Goal: Task Accomplishment & Management: Manage account settings

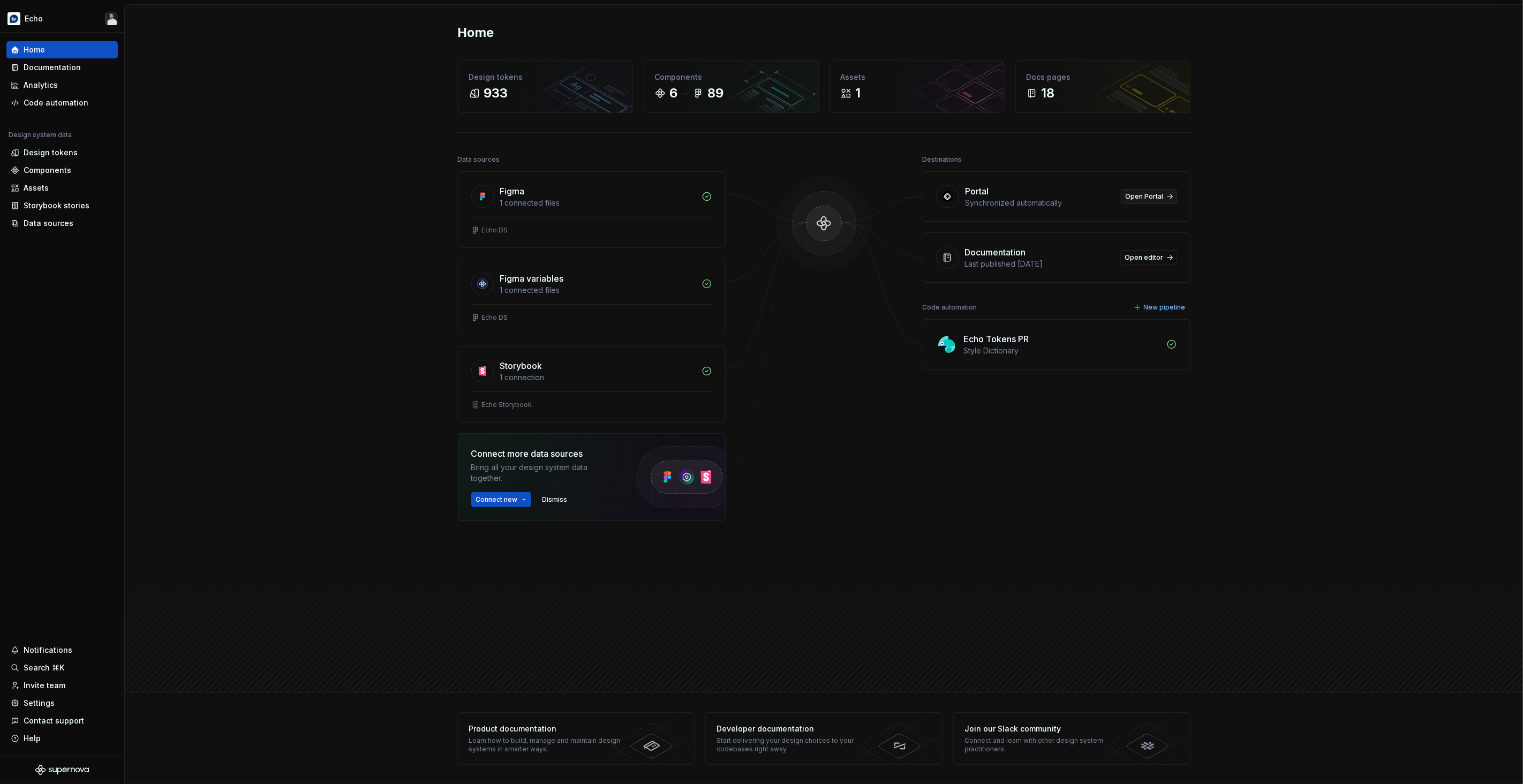
click at [1158, 195] on span "Open Portal" at bounding box center [1145, 196] width 38 height 9
click at [66, 153] on div "Design tokens" at bounding box center [50, 153] width 54 height 11
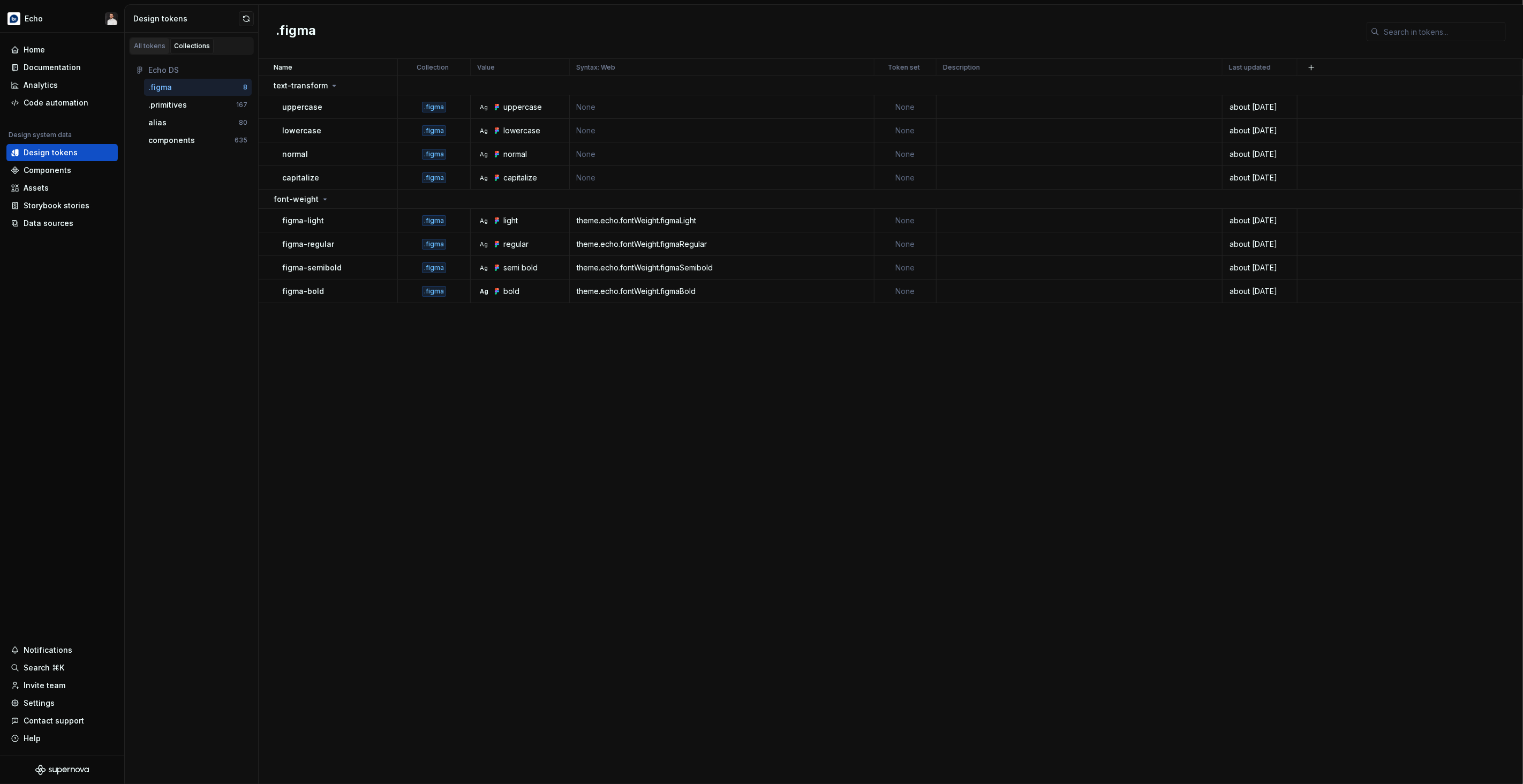
click at [149, 44] on div "All tokens" at bounding box center [150, 46] width 31 height 9
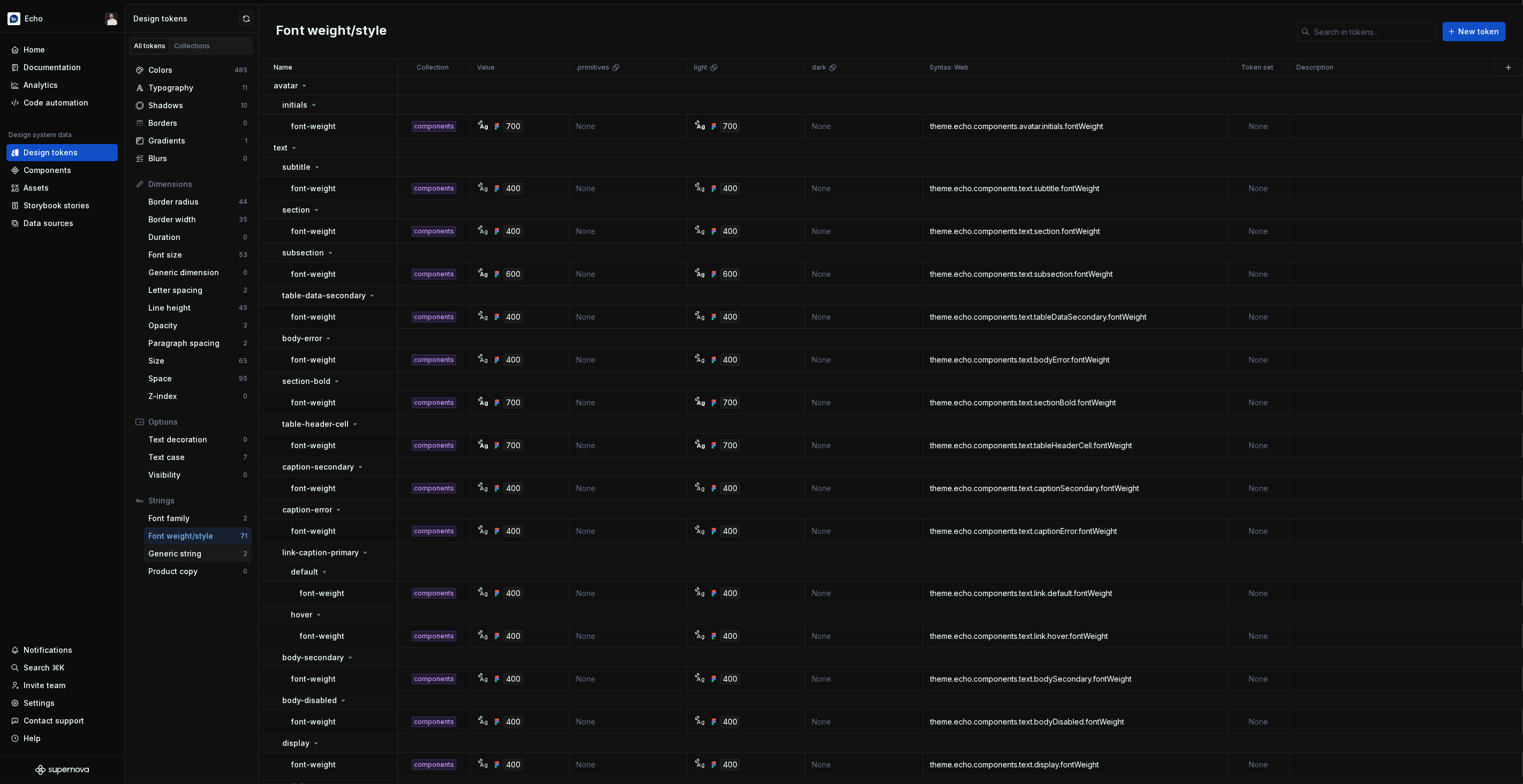
click at [207, 556] on div "Generic string" at bounding box center [196, 554] width 95 height 11
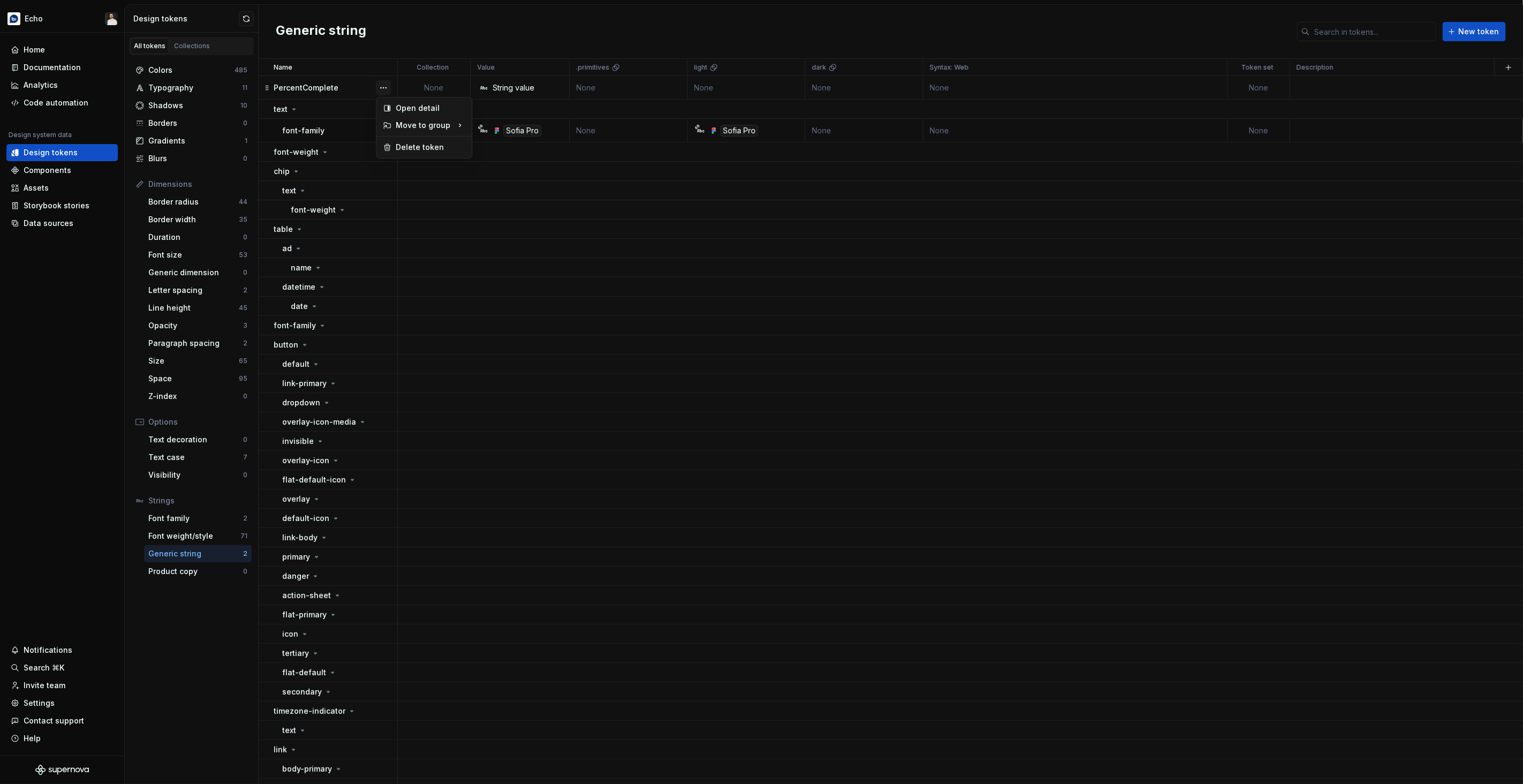
click at [380, 86] on button "button" at bounding box center [383, 88] width 15 height 15
click at [400, 146] on div "Delete token" at bounding box center [430, 147] width 70 height 11
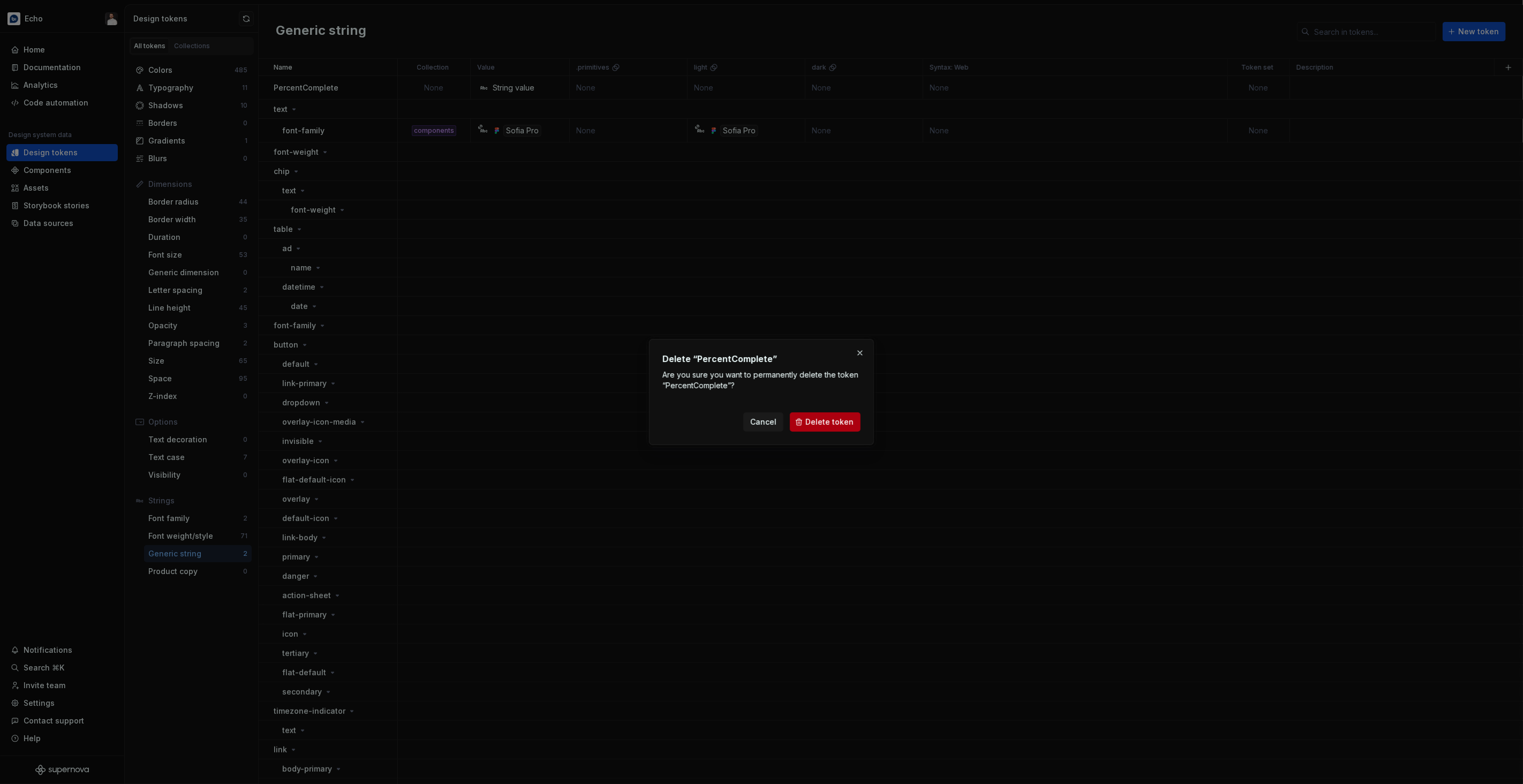
click at [841, 419] on span "Delete token" at bounding box center [829, 422] width 48 height 11
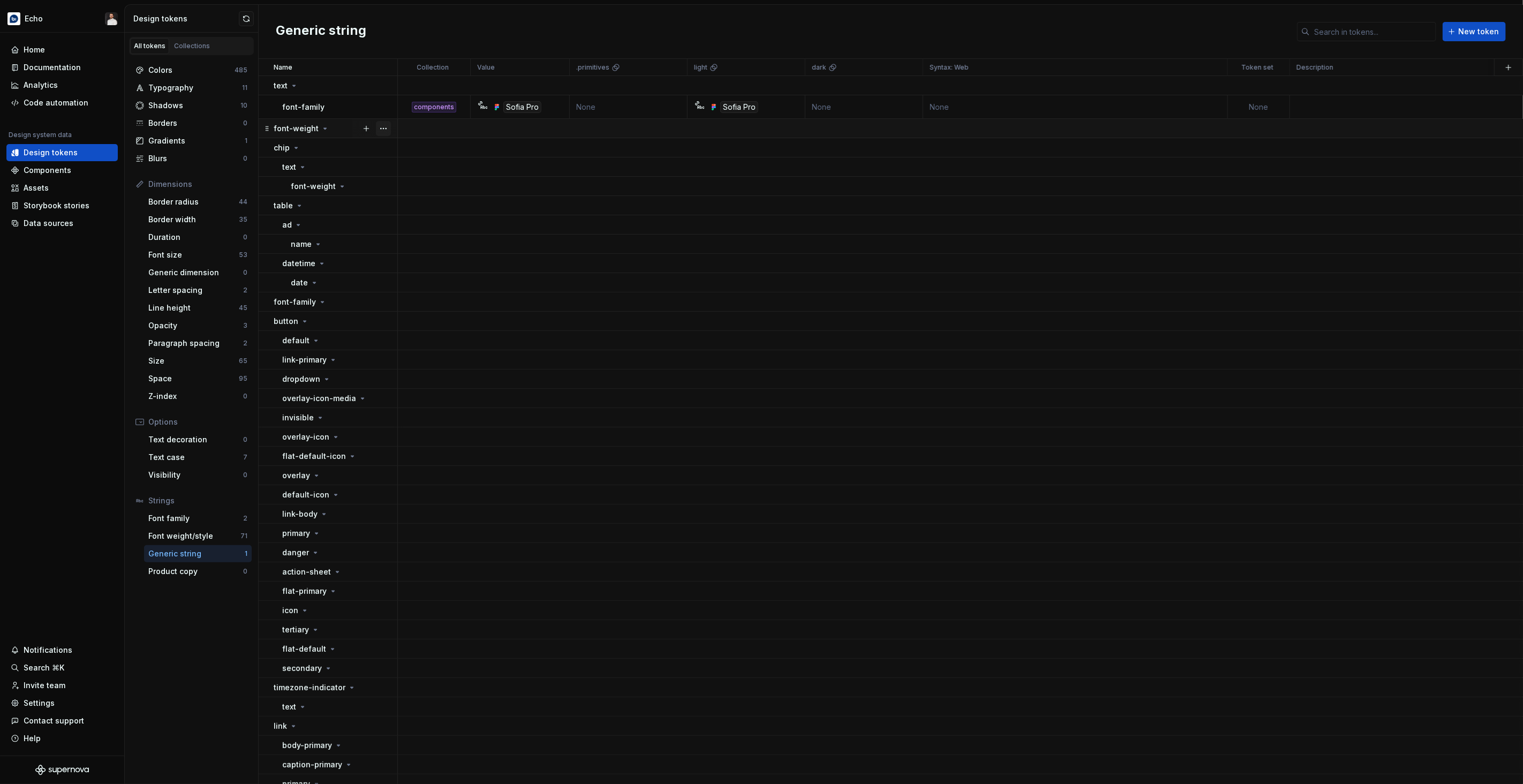
click at [386, 130] on button "button" at bounding box center [383, 129] width 15 height 15
click at [420, 251] on div "Delete group" at bounding box center [430, 250] width 70 height 11
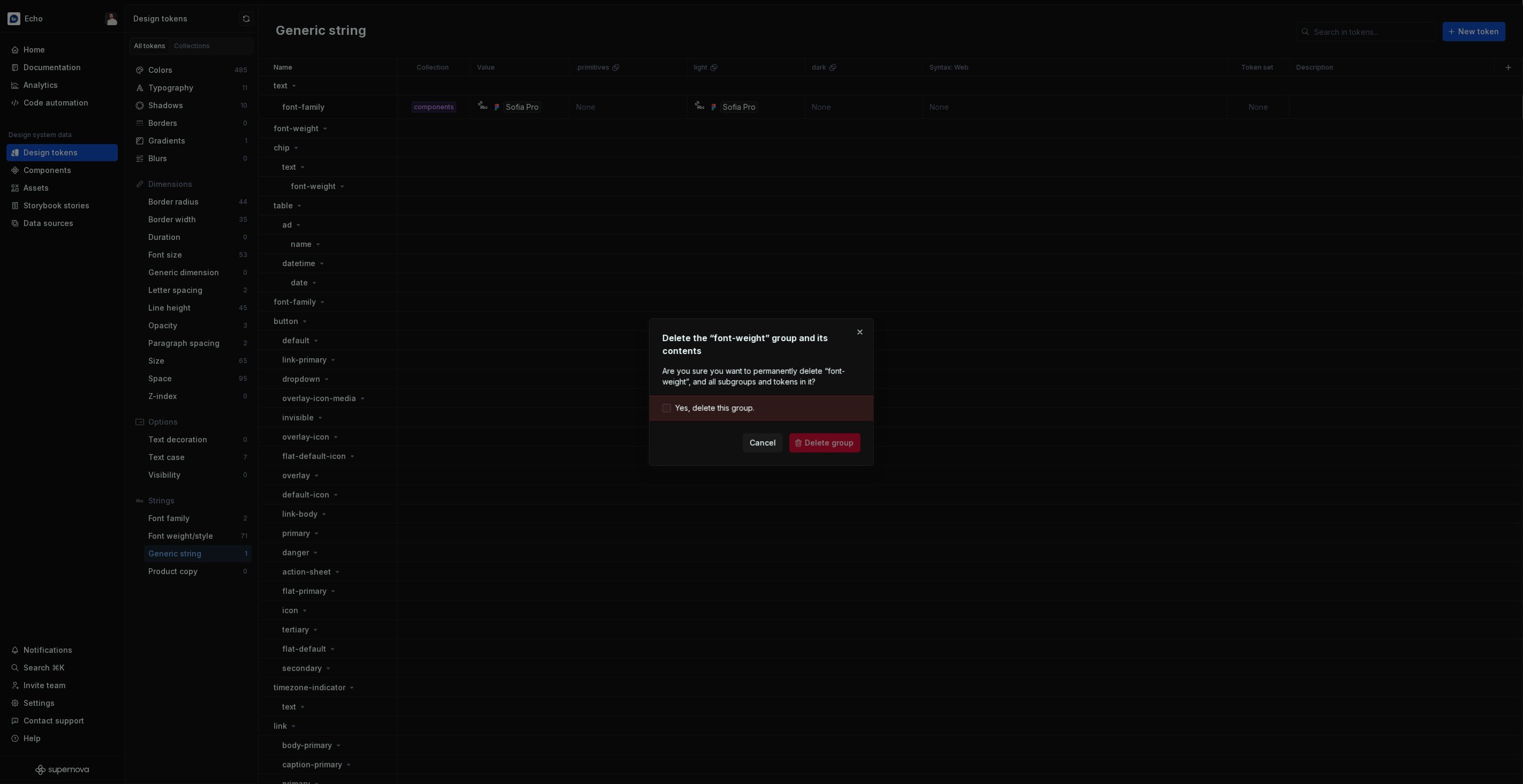
click at [742, 403] on span "Yes, delete this group." at bounding box center [715, 408] width 79 height 11
click at [810, 433] on button "Delete group" at bounding box center [825, 443] width 71 height 19
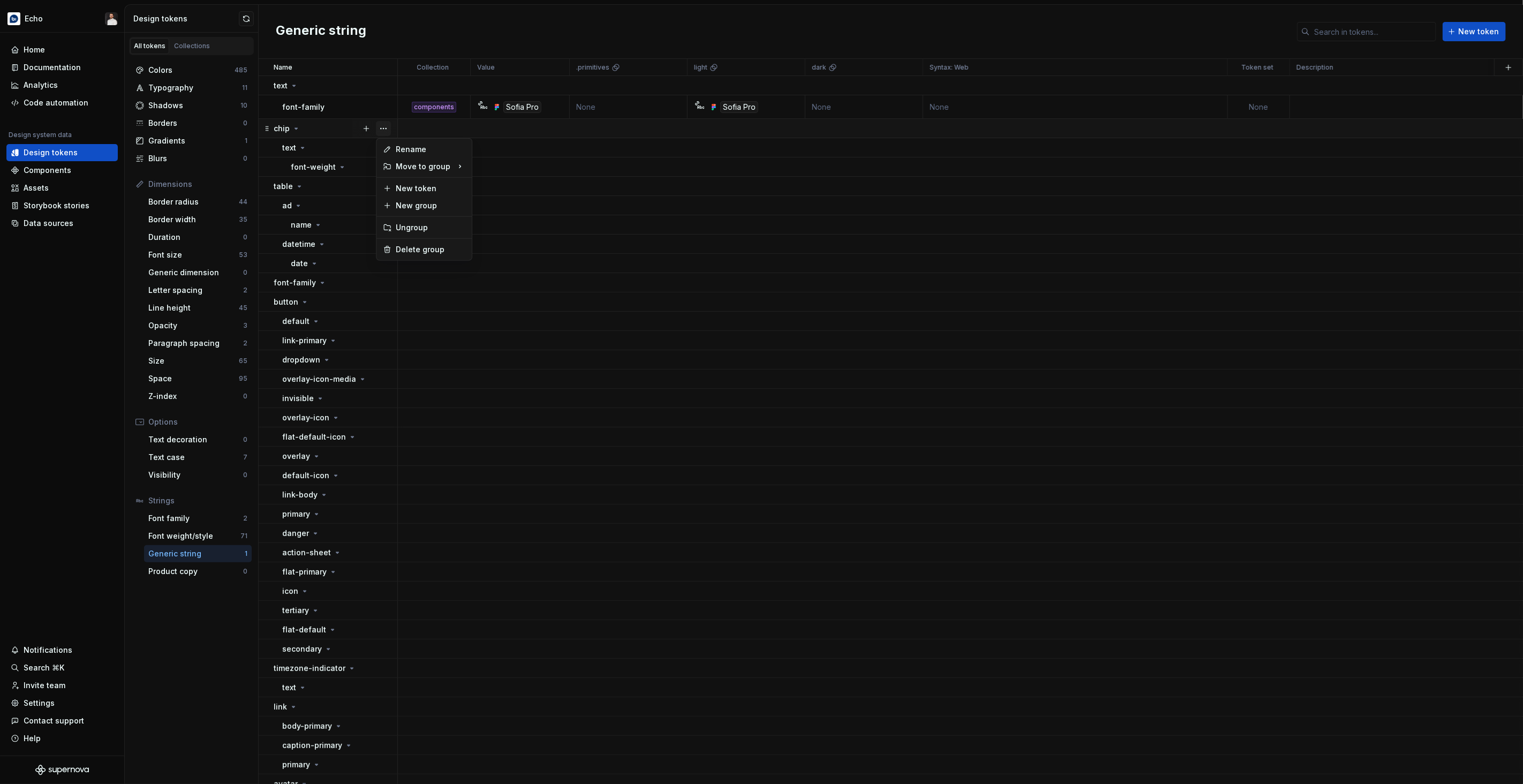
click at [381, 128] on button "button" at bounding box center [383, 129] width 15 height 15
click at [443, 250] on div "Delete group" at bounding box center [430, 250] width 70 height 11
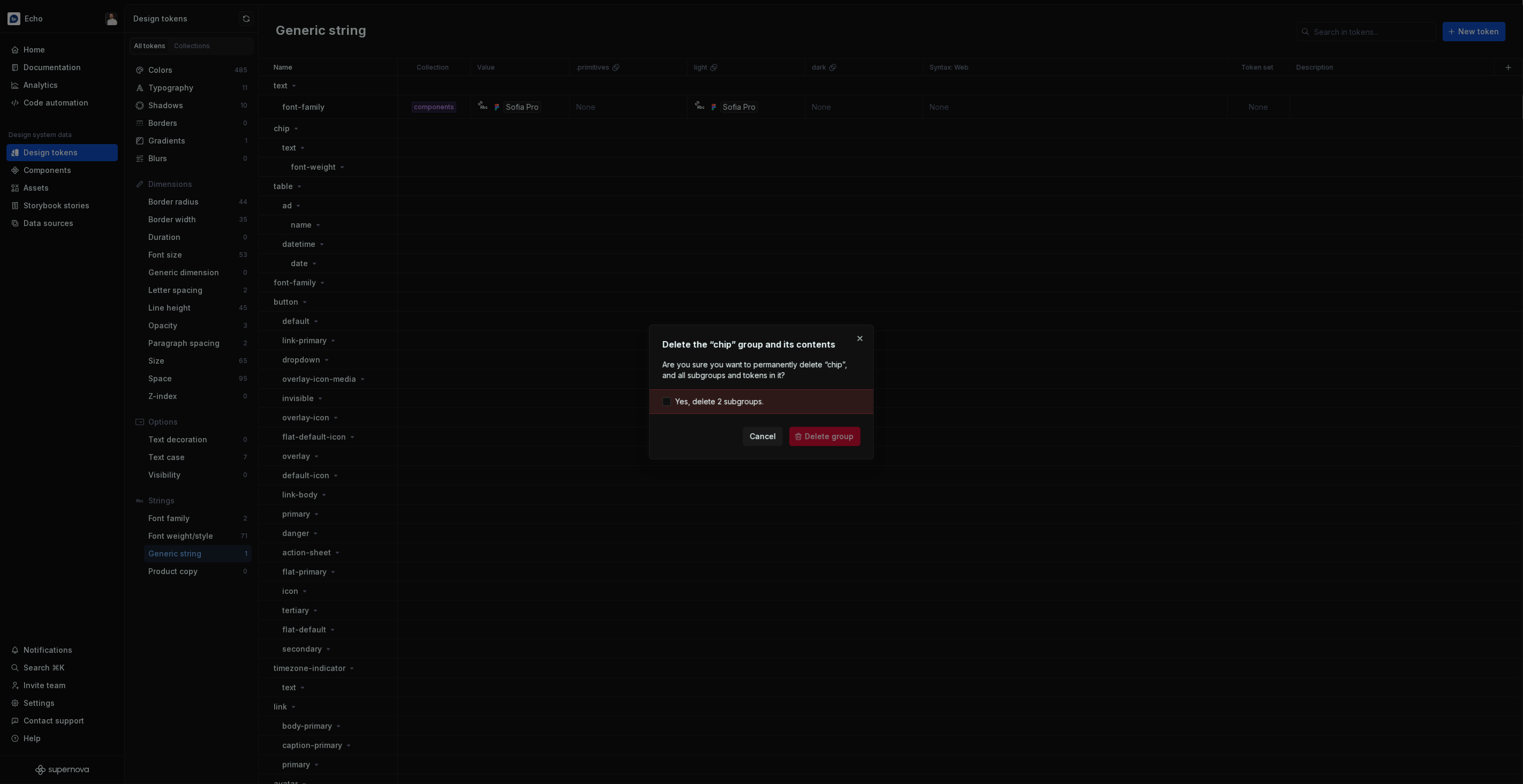
drag, startPoint x: 750, startPoint y: 401, endPoint x: 771, endPoint y: 413, distance: 24.2
click at [750, 401] on span "Yes, delete 2 subgroups." at bounding box center [719, 402] width 88 height 11
drag, startPoint x: 820, startPoint y: 436, endPoint x: 791, endPoint y: 420, distance: 33.1
click at [820, 435] on span "Delete group" at bounding box center [829, 436] width 49 height 11
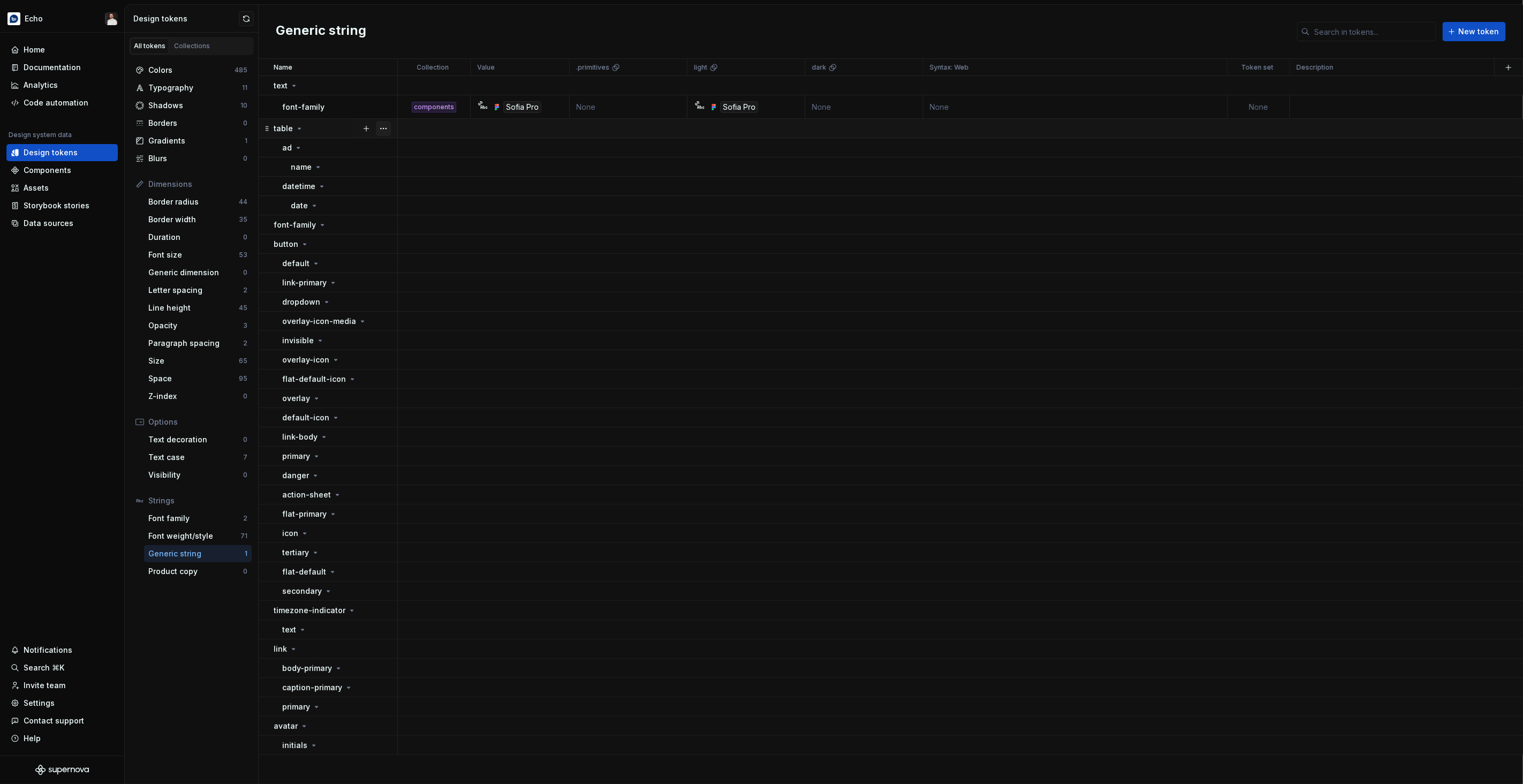
click at [382, 128] on button "button" at bounding box center [383, 129] width 15 height 15
click at [426, 245] on div "Delete group" at bounding box center [430, 250] width 70 height 11
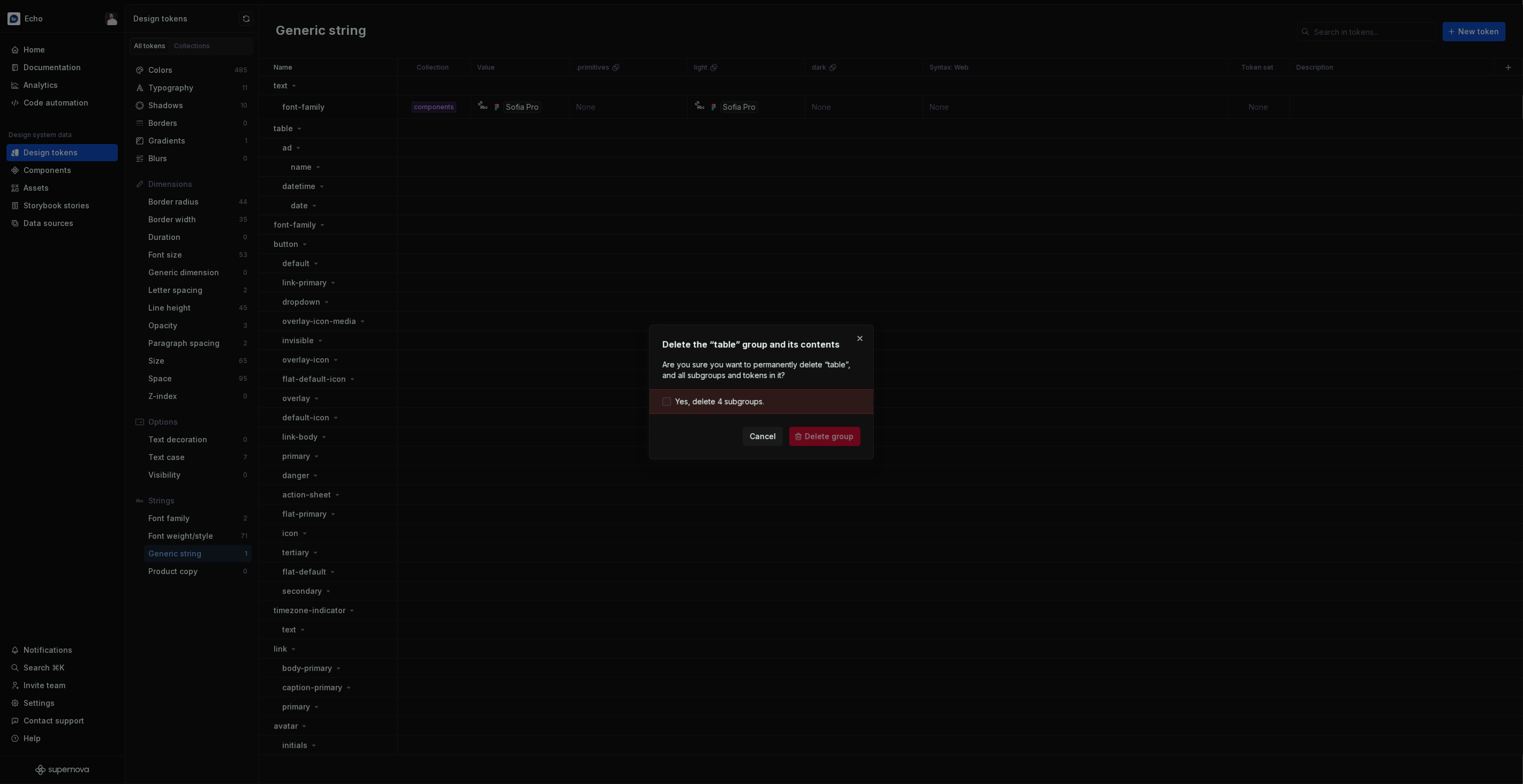
click at [723, 402] on span "Yes, delete 4 subgroups." at bounding box center [720, 402] width 89 height 11
click at [825, 437] on span "Delete group" at bounding box center [829, 436] width 49 height 11
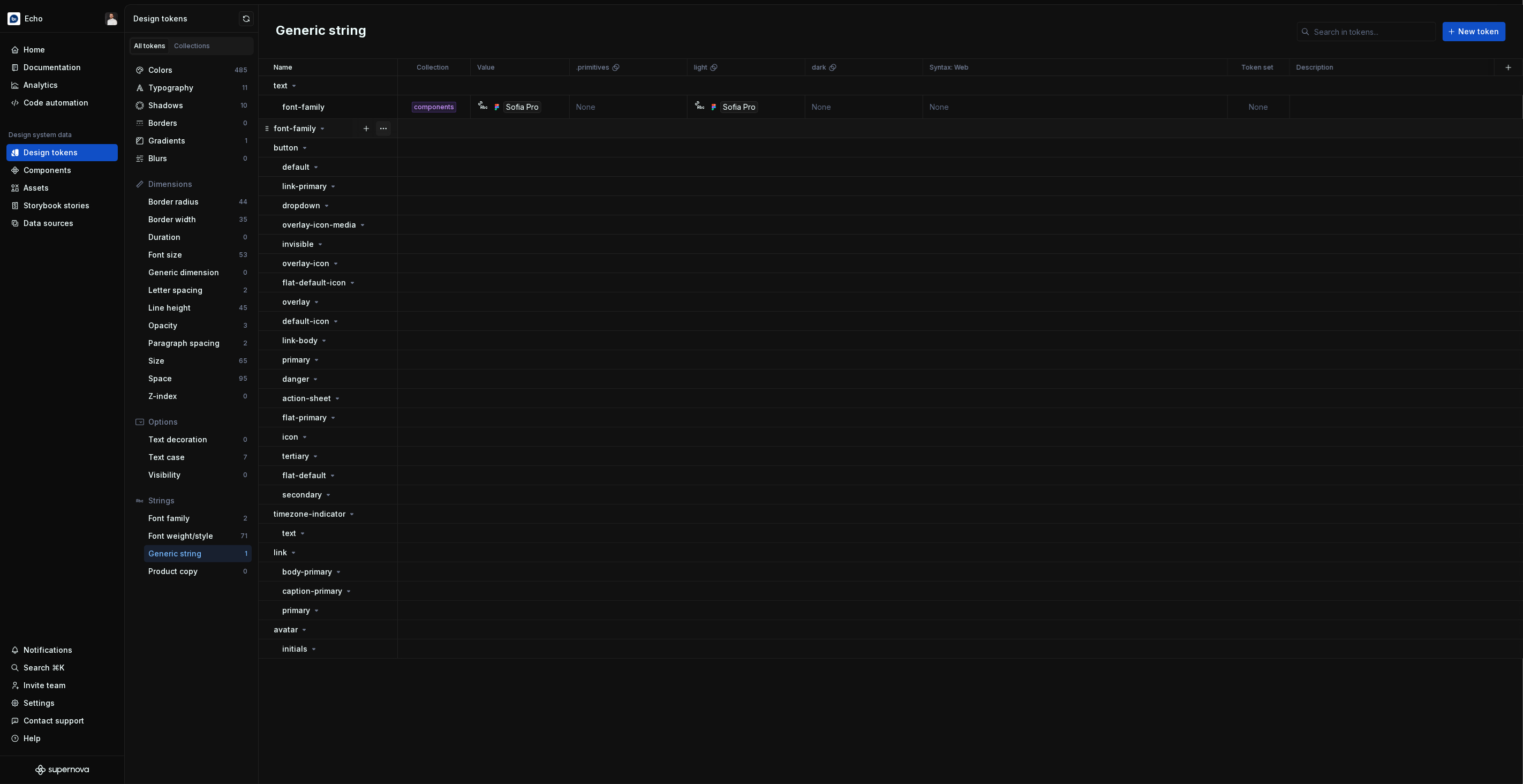
click at [383, 129] on button "button" at bounding box center [383, 129] width 15 height 15
click at [421, 245] on div "Delete group" at bounding box center [430, 250] width 70 height 11
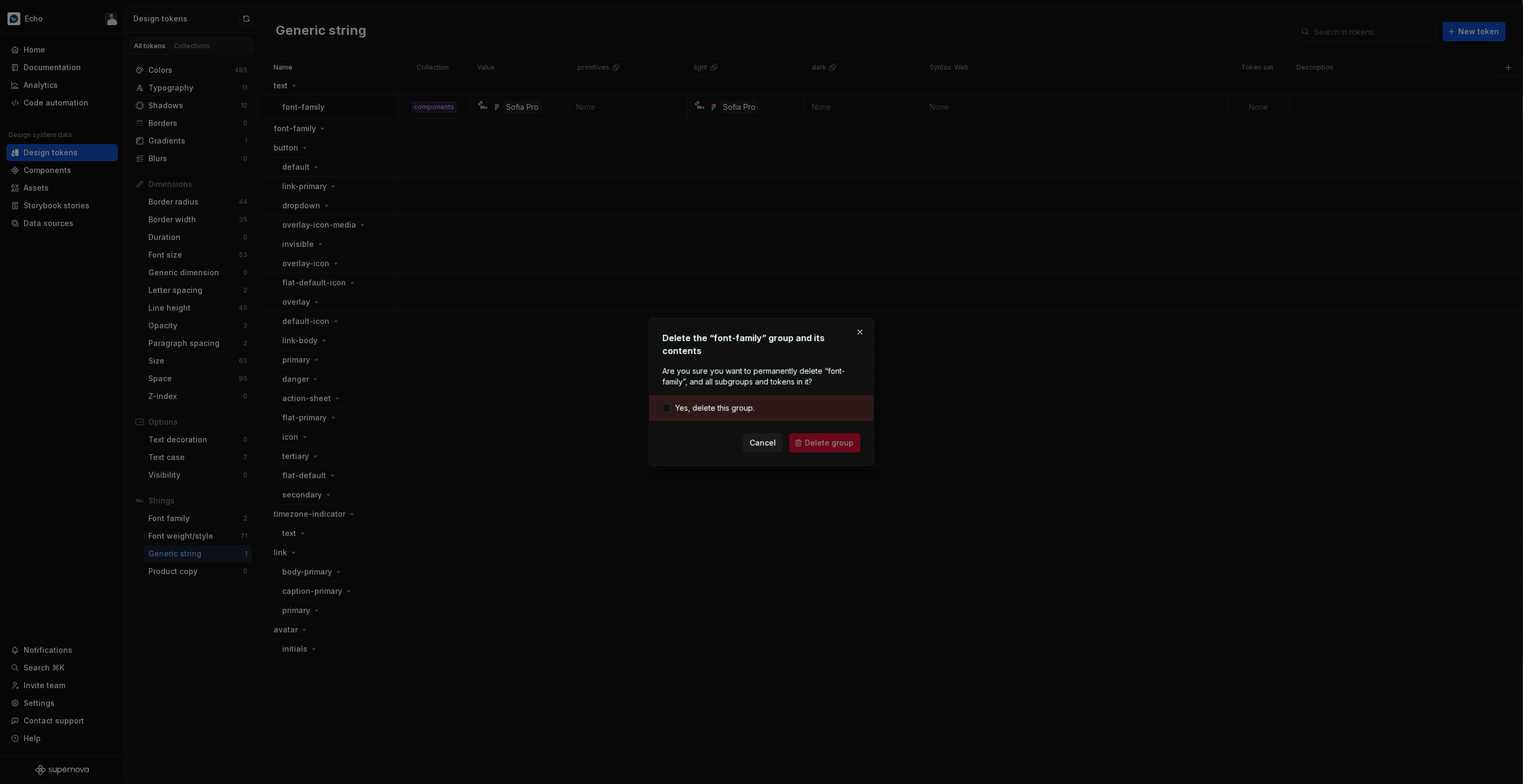
drag, startPoint x: 736, startPoint y: 402, endPoint x: 767, endPoint y: 418, distance: 34.9
click at [736, 403] on span "Yes, delete this group." at bounding box center [715, 408] width 79 height 11
click at [817, 438] on span "Delete group" at bounding box center [829, 443] width 49 height 11
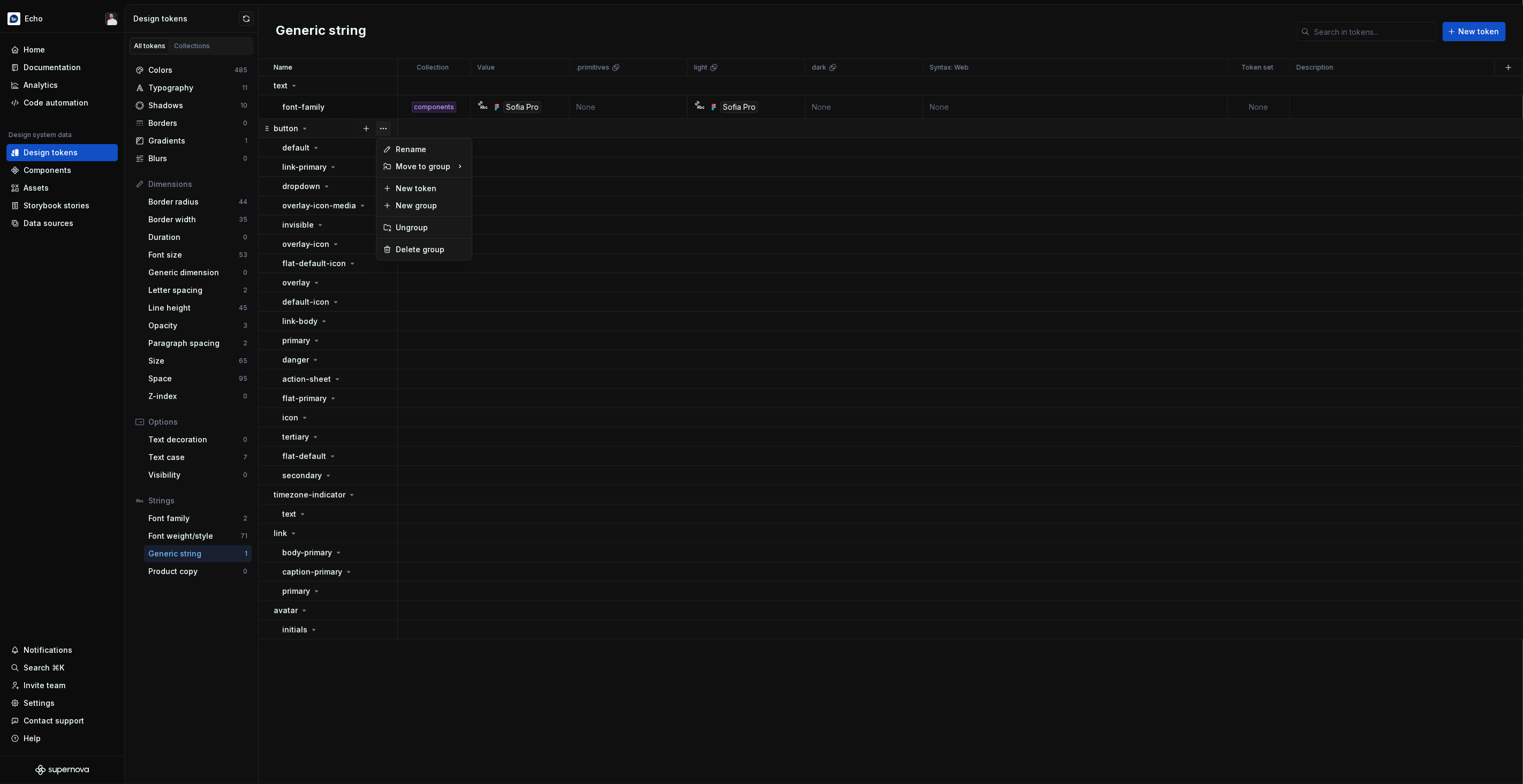
click at [382, 127] on button "button" at bounding box center [383, 129] width 15 height 15
click at [430, 253] on div "Delete group" at bounding box center [430, 250] width 70 height 11
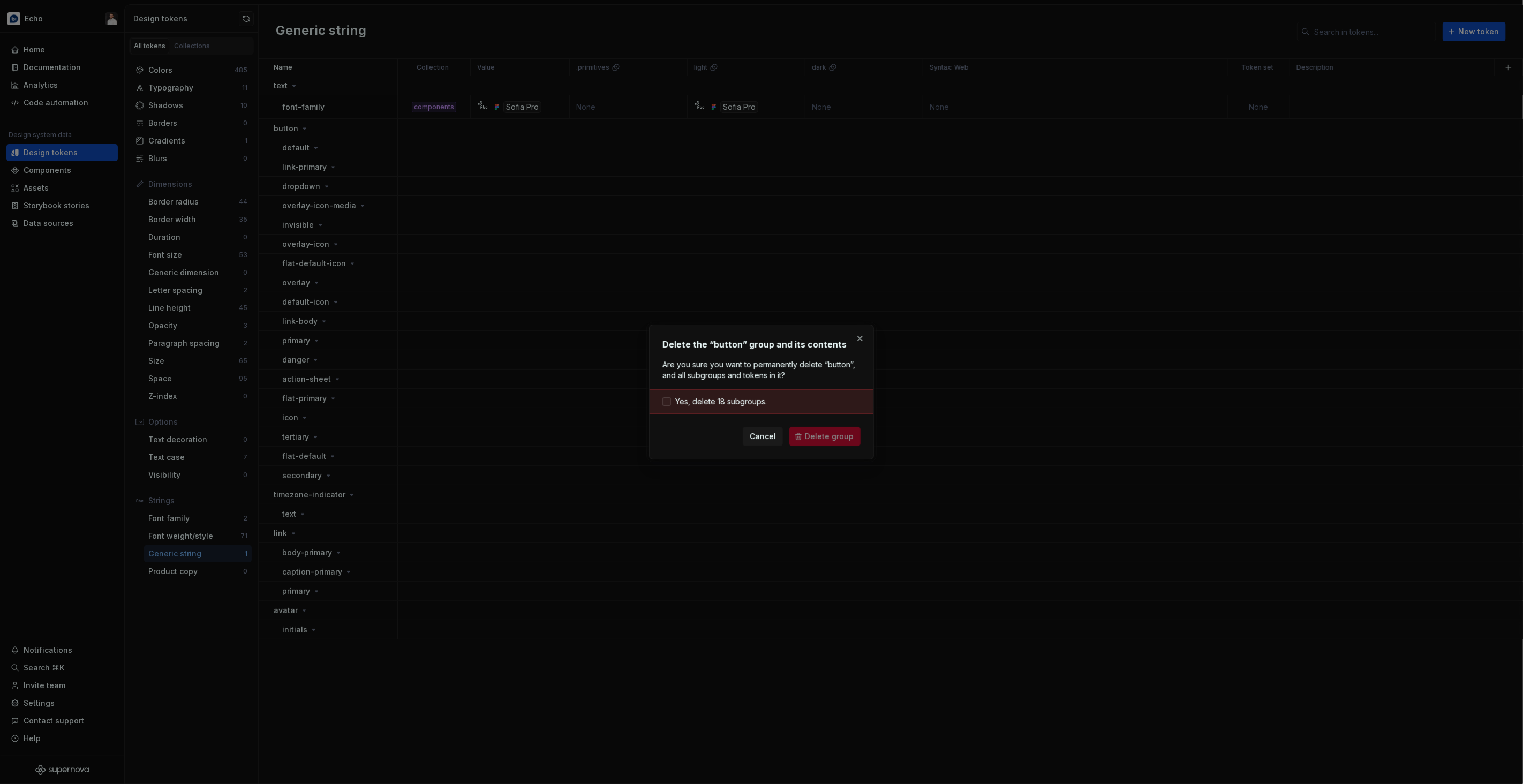
click at [733, 404] on span "Yes, delete 18 subgroups." at bounding box center [721, 402] width 92 height 11
click at [836, 436] on span "Delete group" at bounding box center [829, 436] width 49 height 11
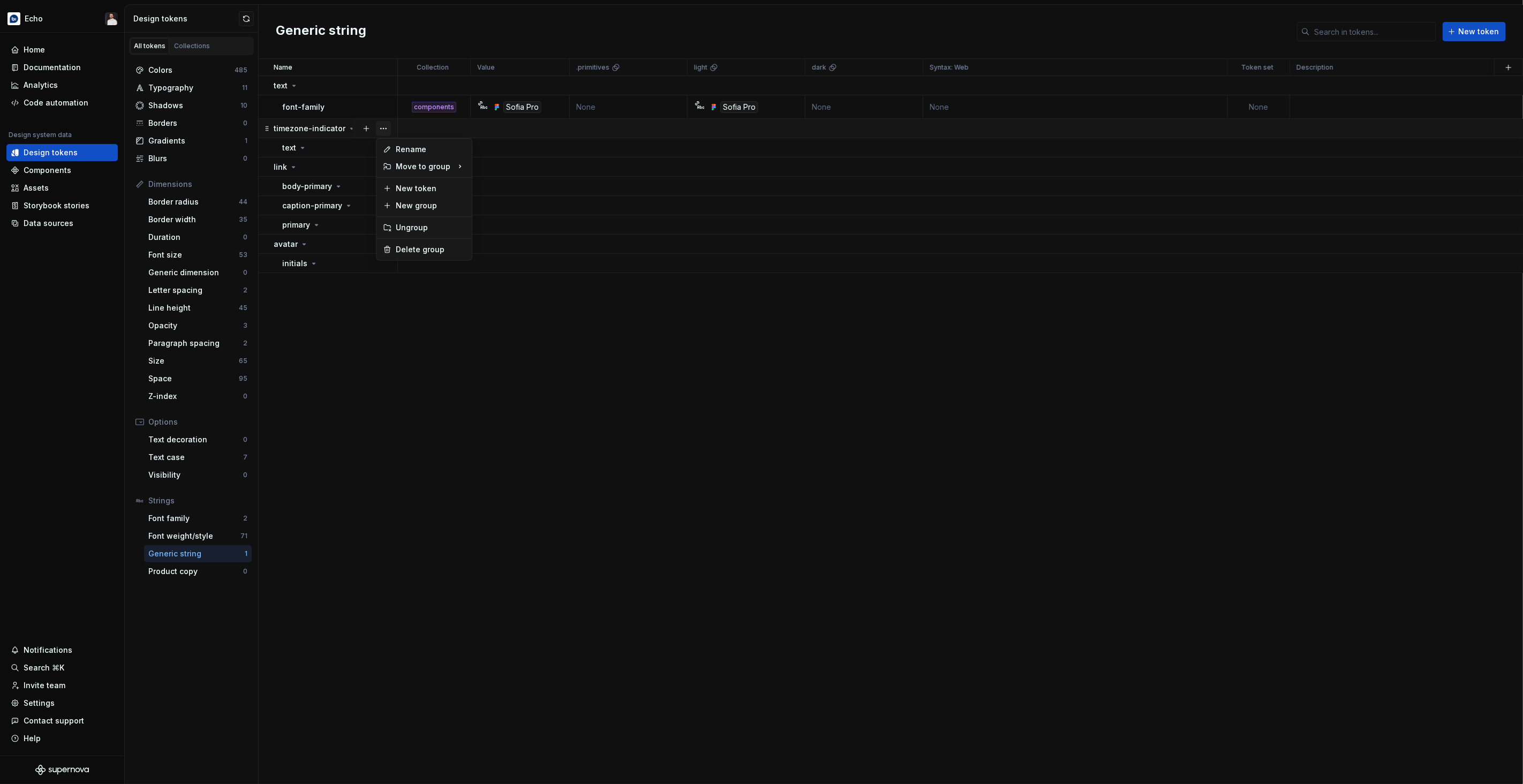
click at [385, 131] on button "button" at bounding box center [383, 129] width 15 height 15
click at [423, 250] on div "Delete group" at bounding box center [430, 250] width 70 height 11
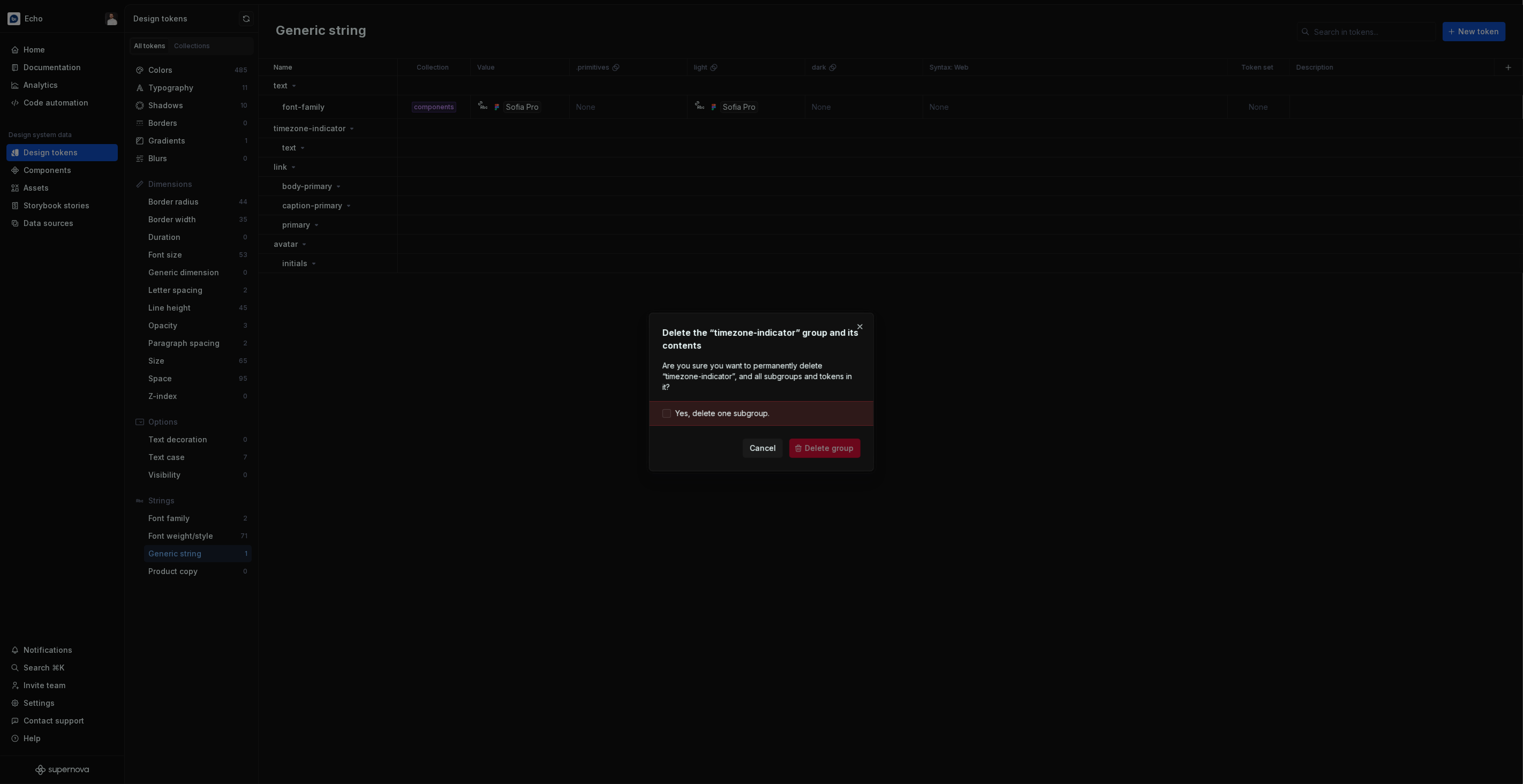
click at [707, 409] on span "Yes, delete one subgroup." at bounding box center [723, 413] width 94 height 11
drag, startPoint x: 812, startPoint y: 449, endPoint x: 803, endPoint y: 445, distance: 9.8
click at [812, 449] on span "Delete group" at bounding box center [829, 448] width 49 height 11
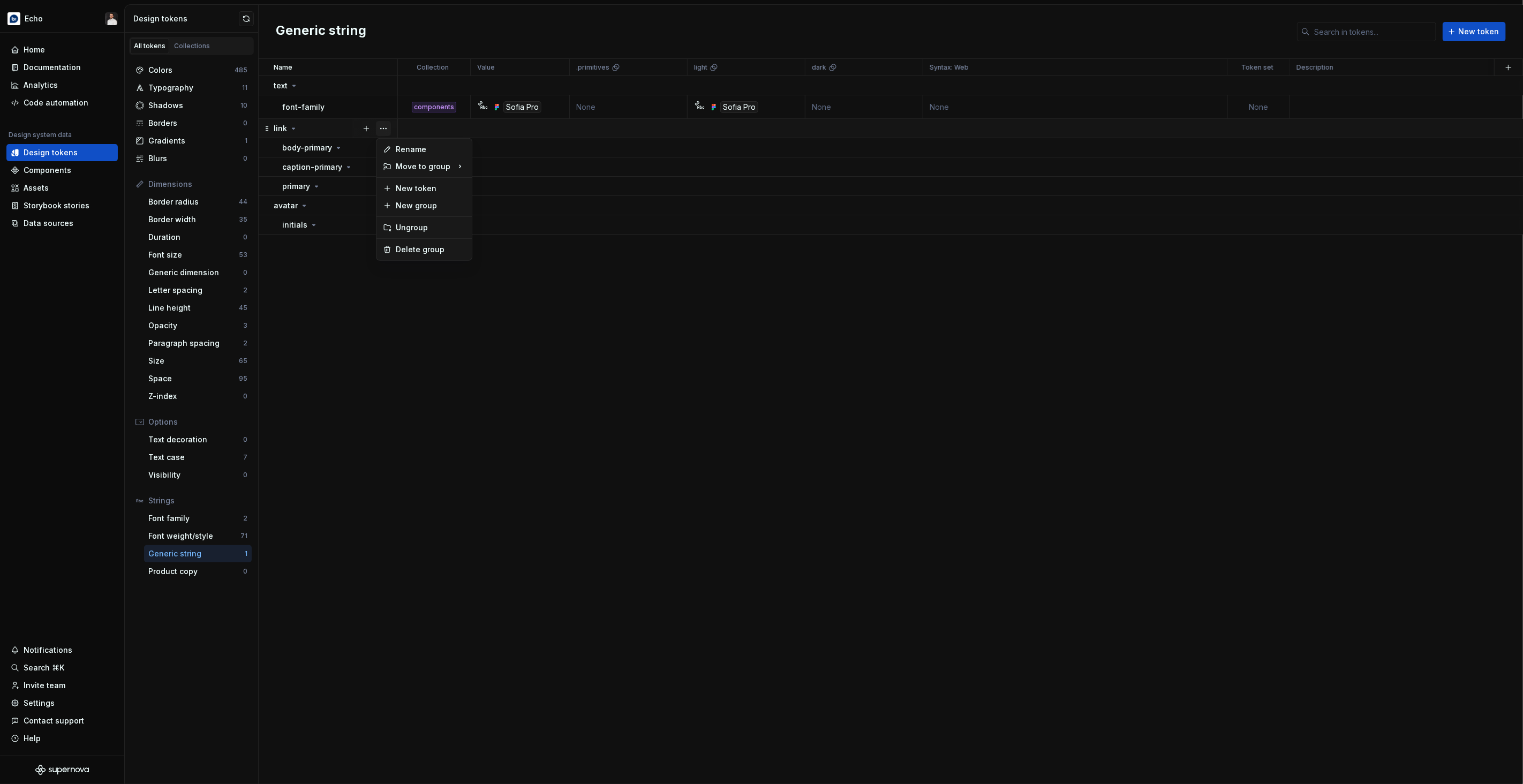
click at [378, 127] on button "button" at bounding box center [383, 129] width 15 height 15
click at [411, 250] on div "Delete group" at bounding box center [430, 250] width 70 height 11
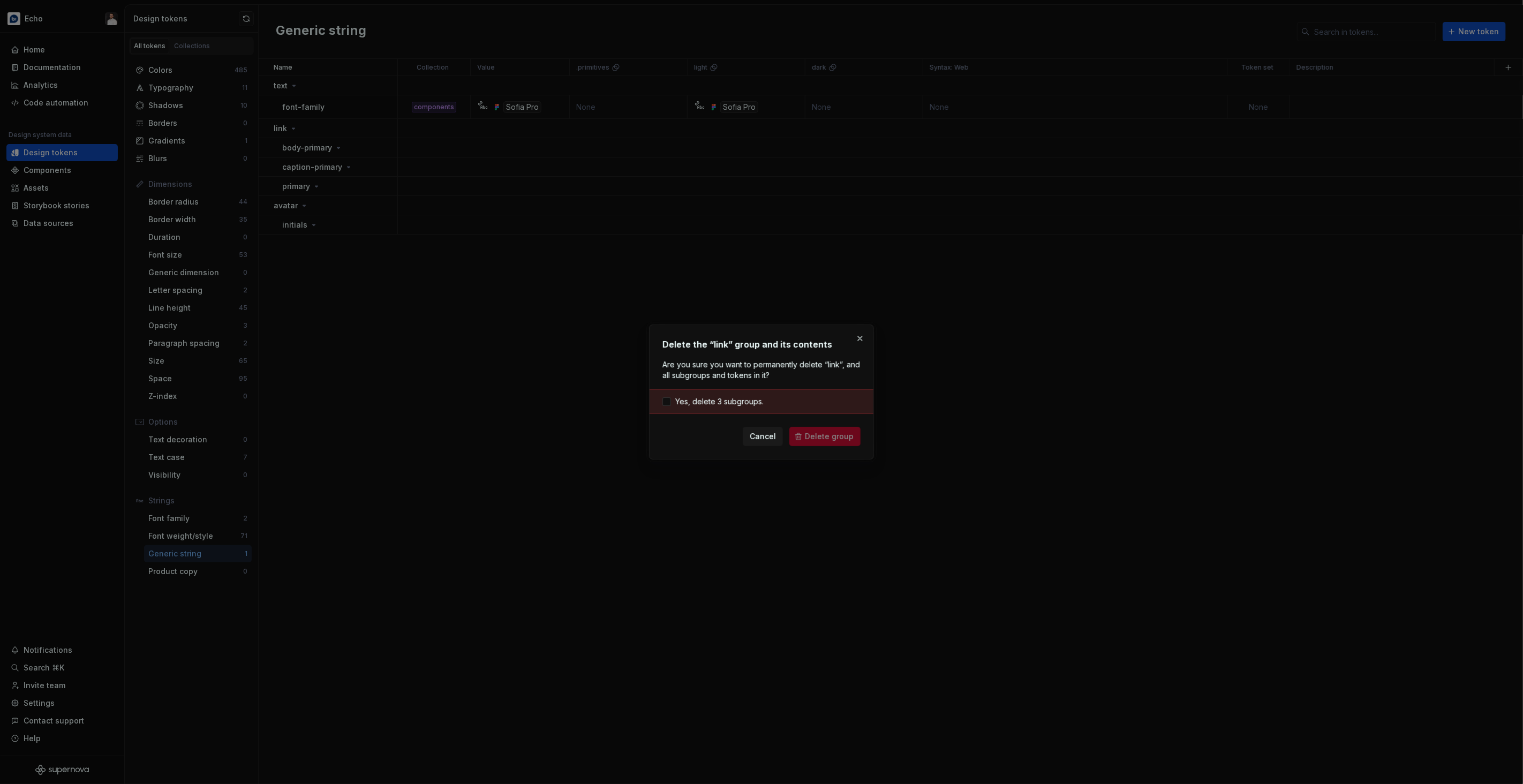
drag, startPoint x: 744, startPoint y: 400, endPoint x: 768, endPoint y: 410, distance: 26.0
click at [746, 400] on span "Yes, delete 3 subgroups." at bounding box center [719, 402] width 88 height 11
click at [826, 437] on span "Delete group" at bounding box center [829, 436] width 49 height 11
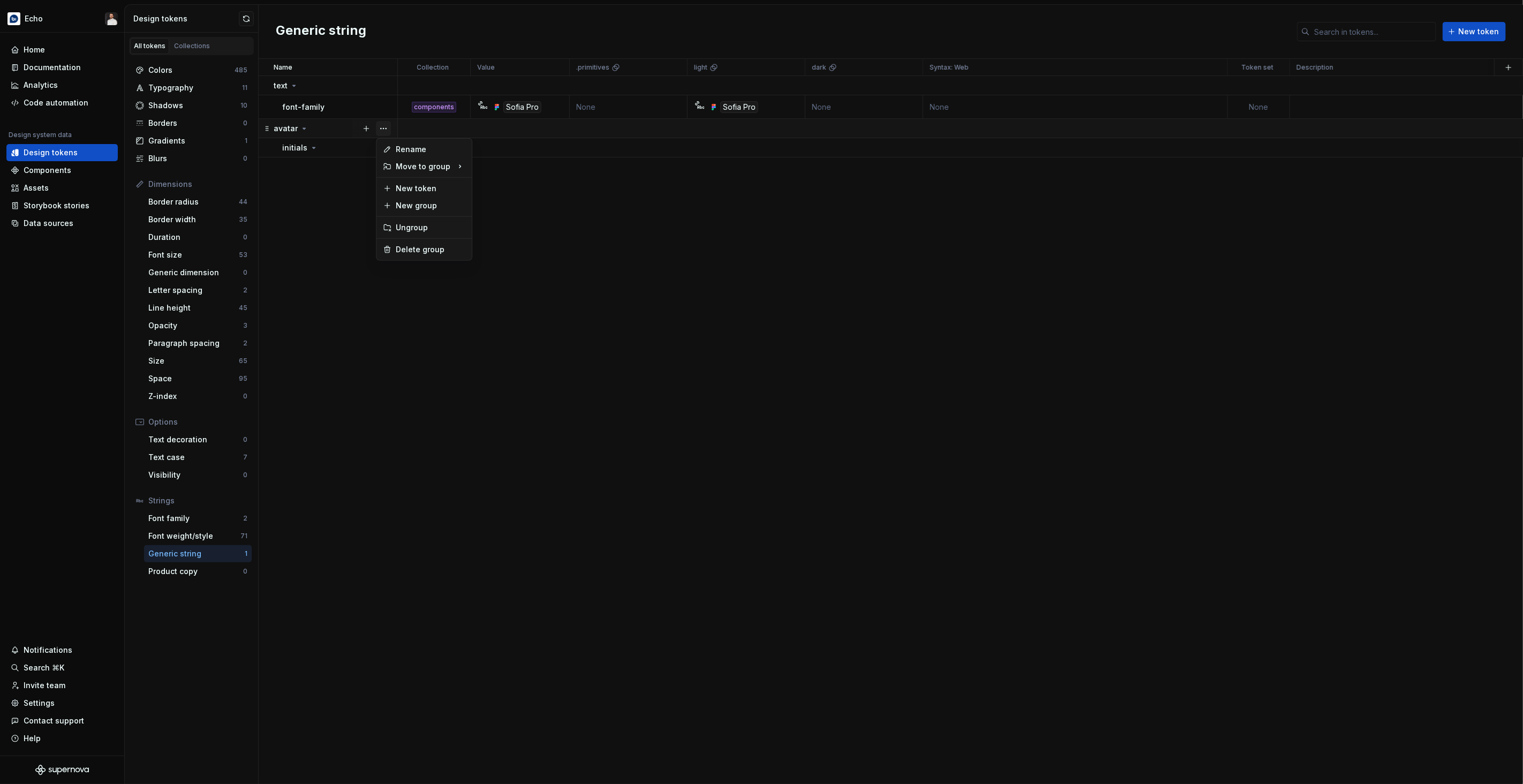
click at [384, 129] on button "button" at bounding box center [383, 129] width 15 height 15
click at [426, 250] on div "Delete group" at bounding box center [430, 250] width 70 height 11
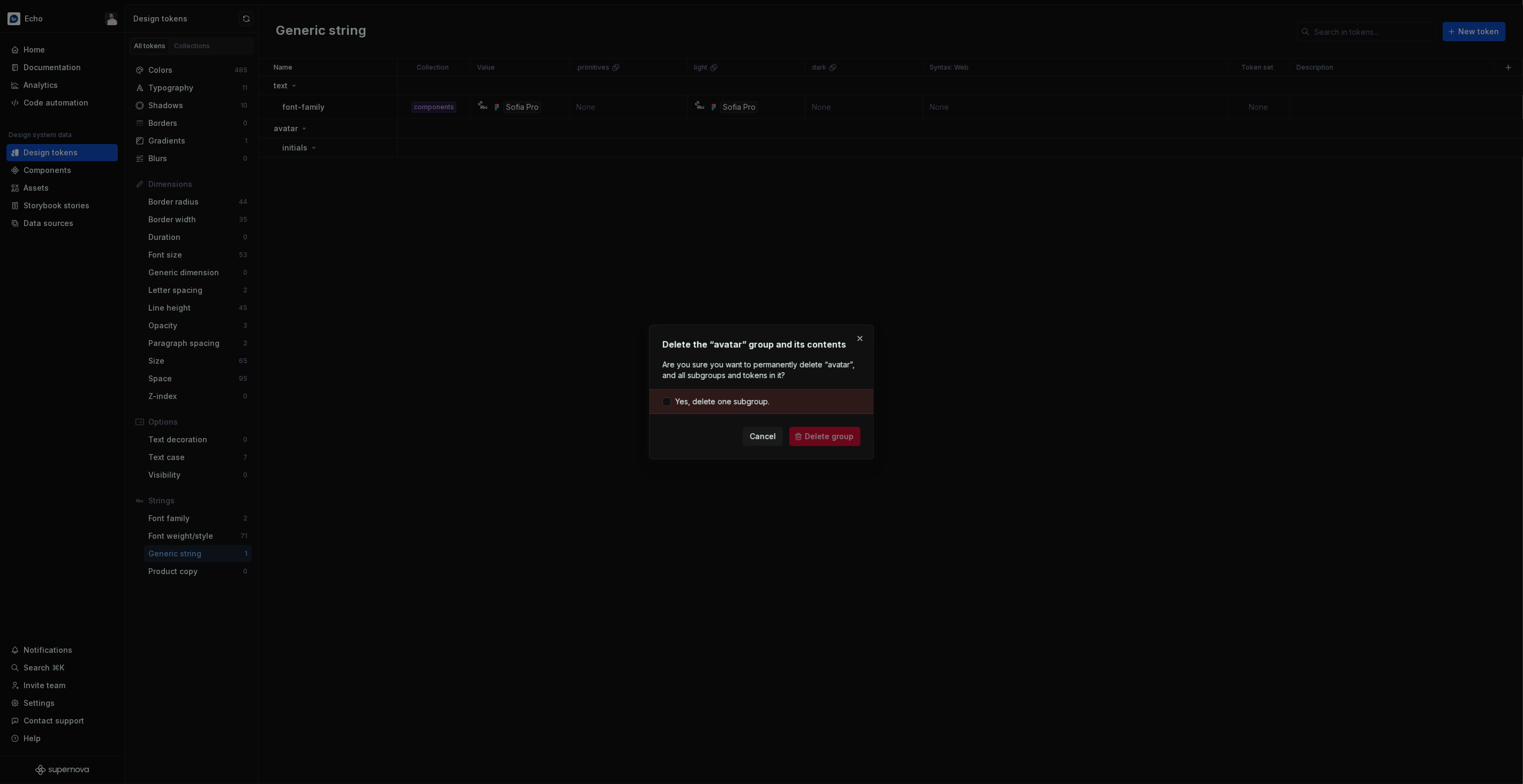
drag, startPoint x: 690, startPoint y: 404, endPoint x: 727, endPoint y: 411, distance: 37.7
click at [691, 404] on span "Yes, delete one subgroup." at bounding box center [723, 402] width 94 height 11
click at [803, 430] on button "Delete group" at bounding box center [825, 436] width 71 height 19
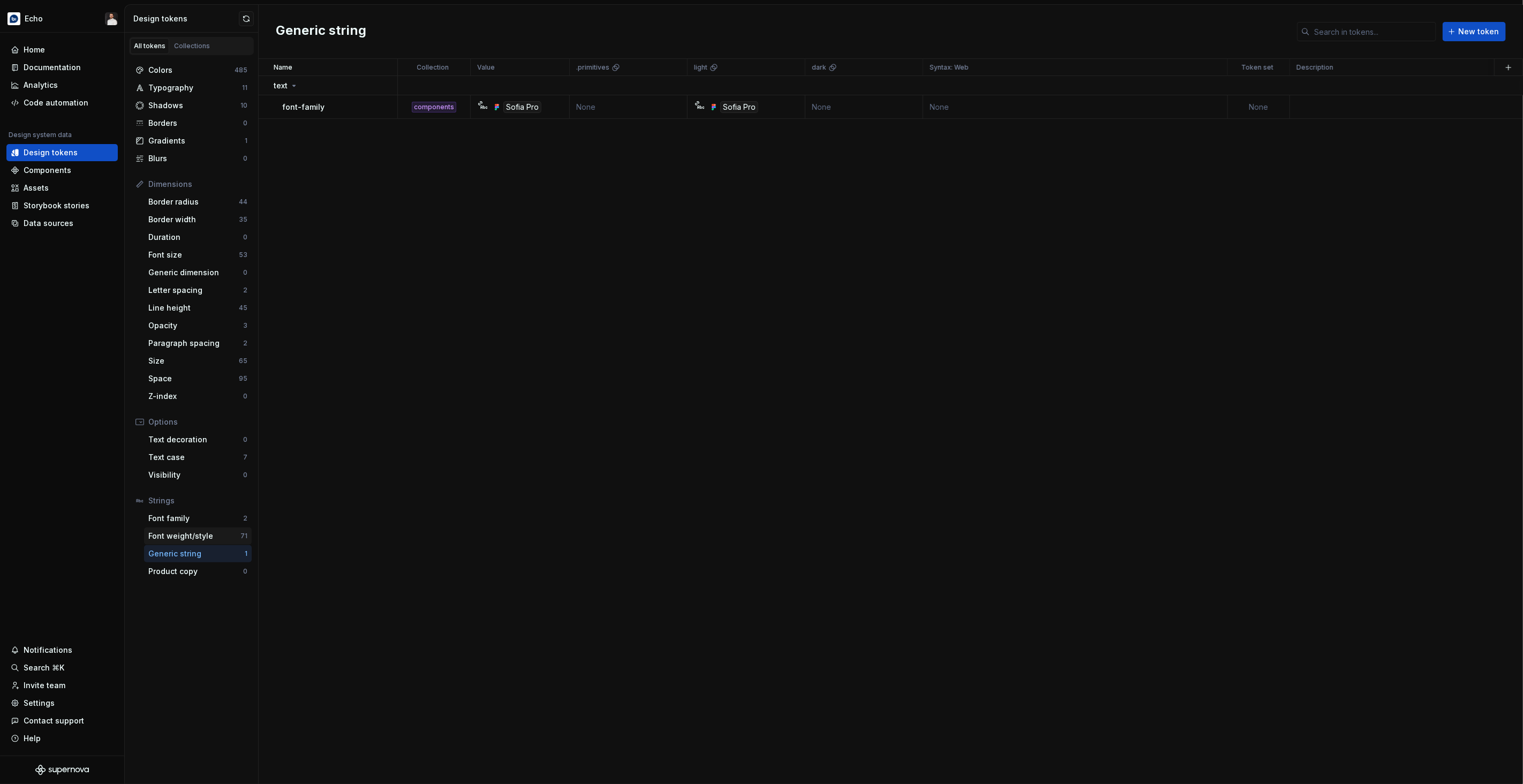
click at [196, 533] on div "Font weight/style" at bounding box center [194, 536] width 92 height 11
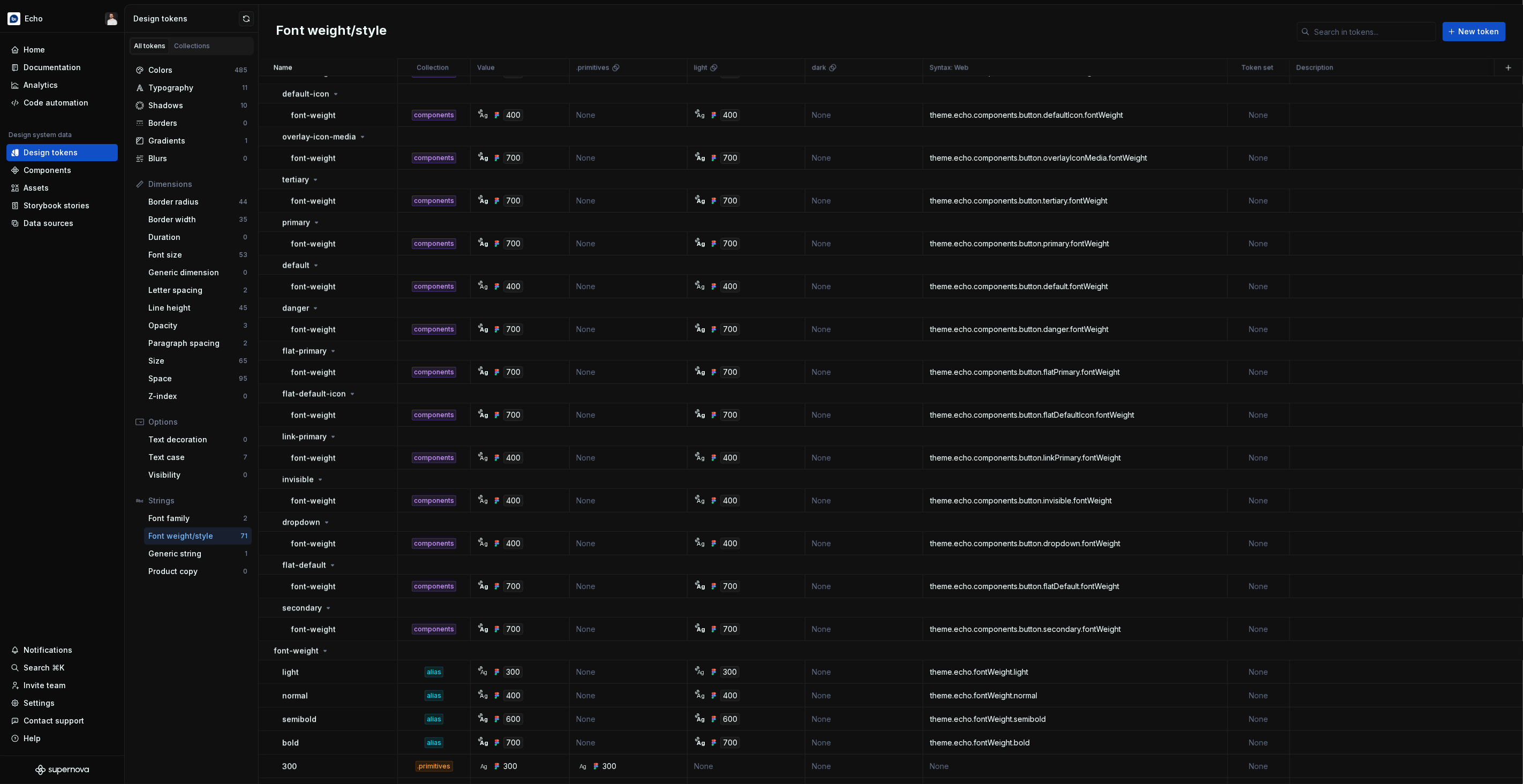
scroll to position [2314, 0]
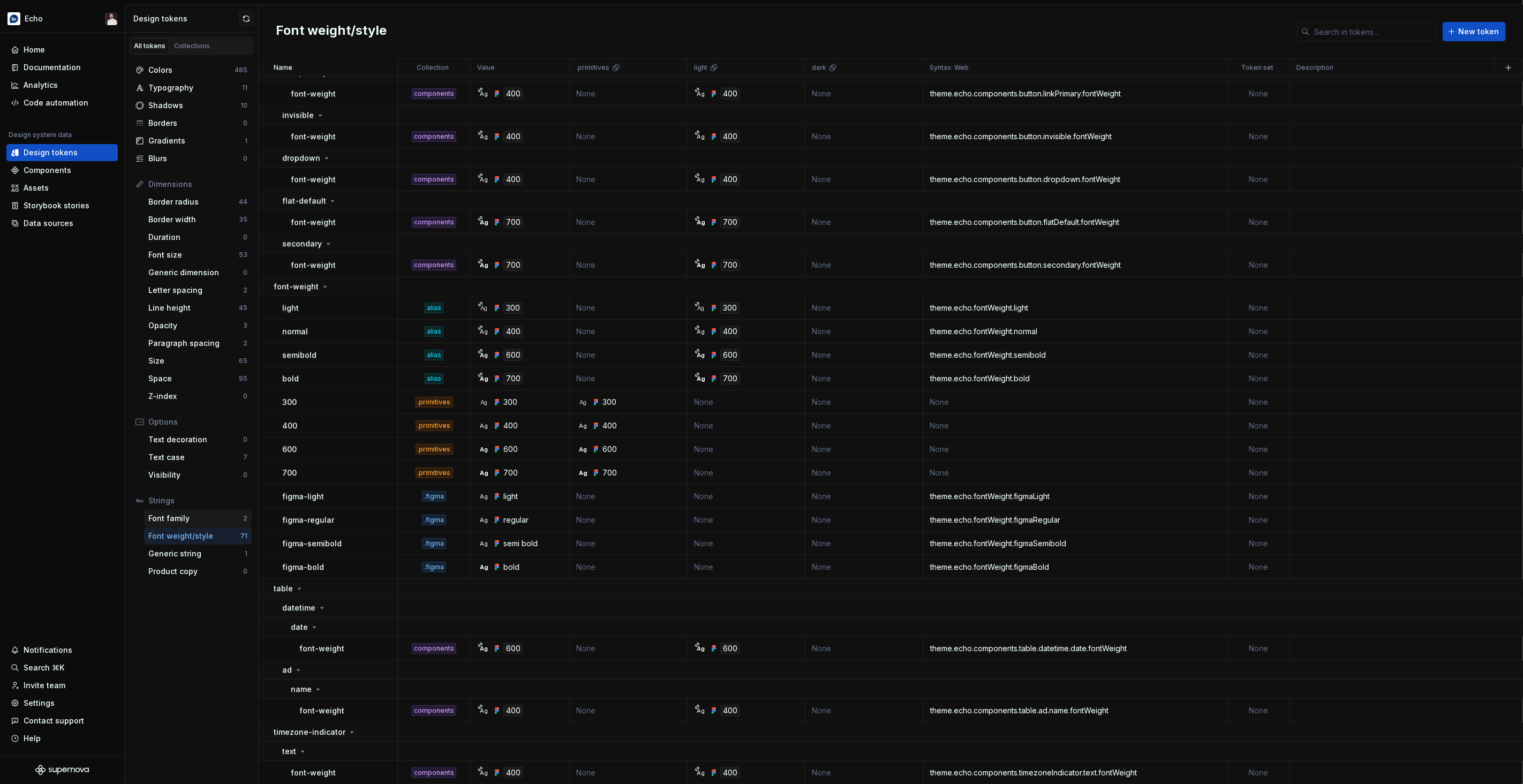
click at [186, 518] on div "Font family" at bounding box center [196, 519] width 95 height 11
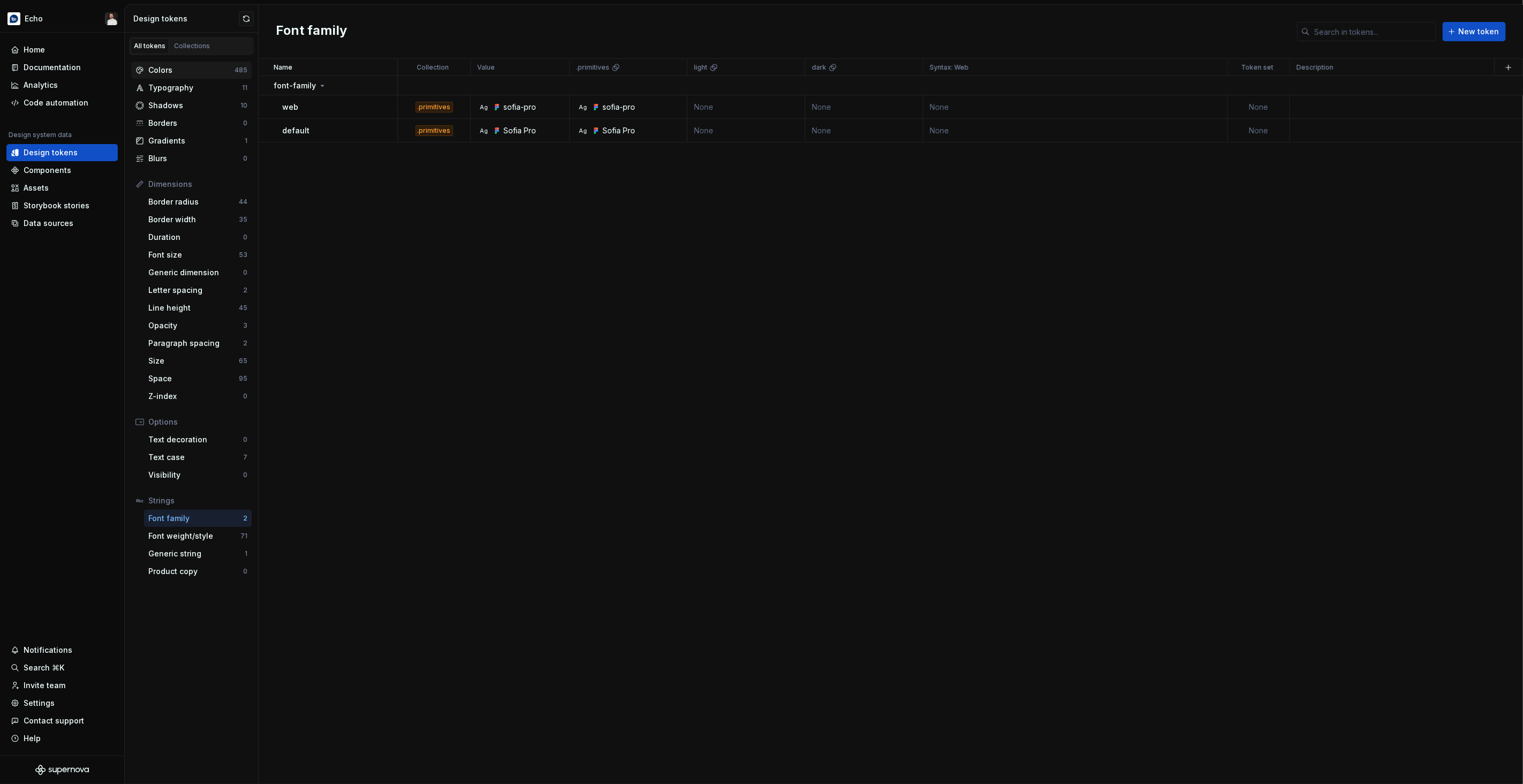
click at [179, 65] on div "Colors" at bounding box center [192, 70] width 86 height 11
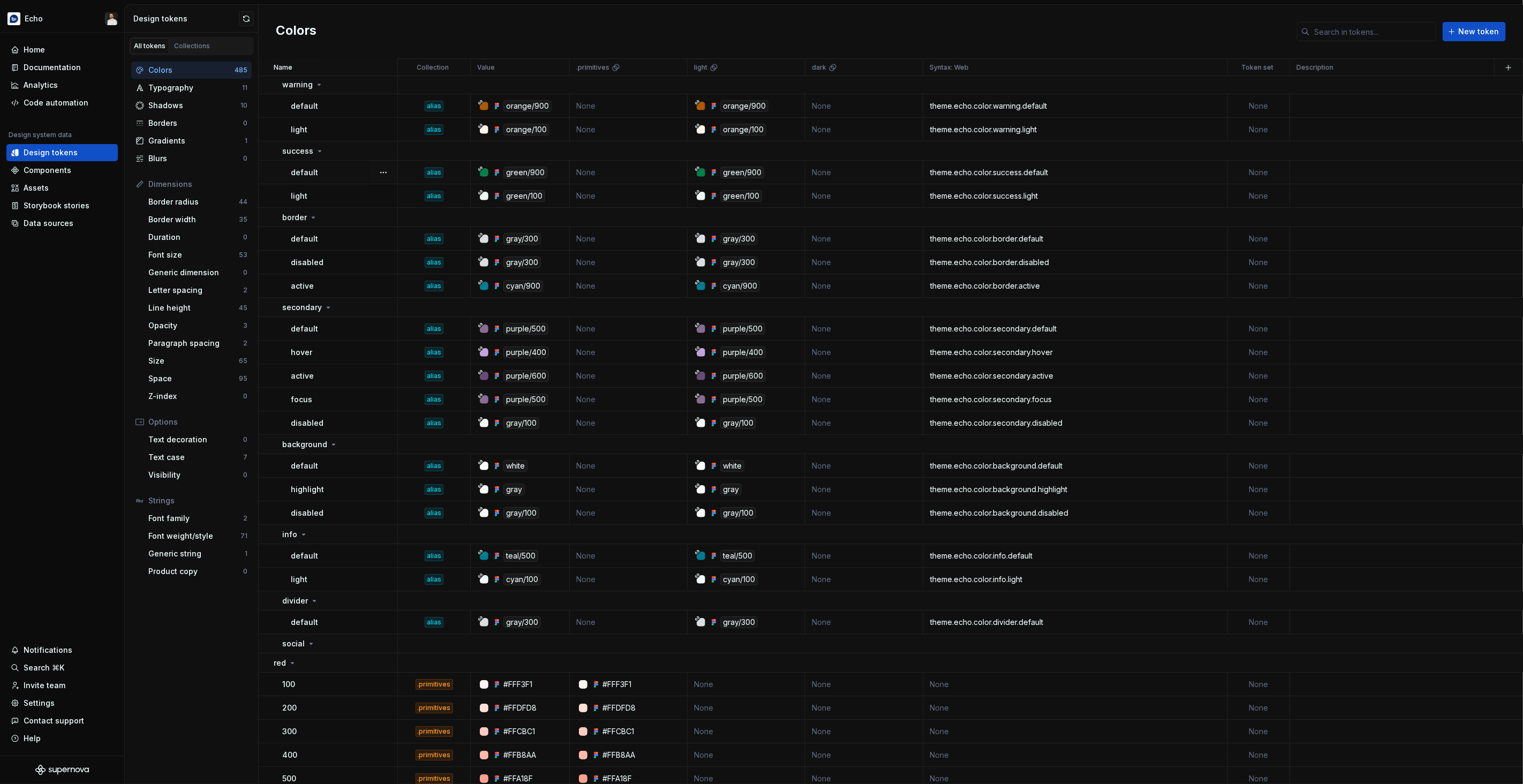
scroll to position [13501, 0]
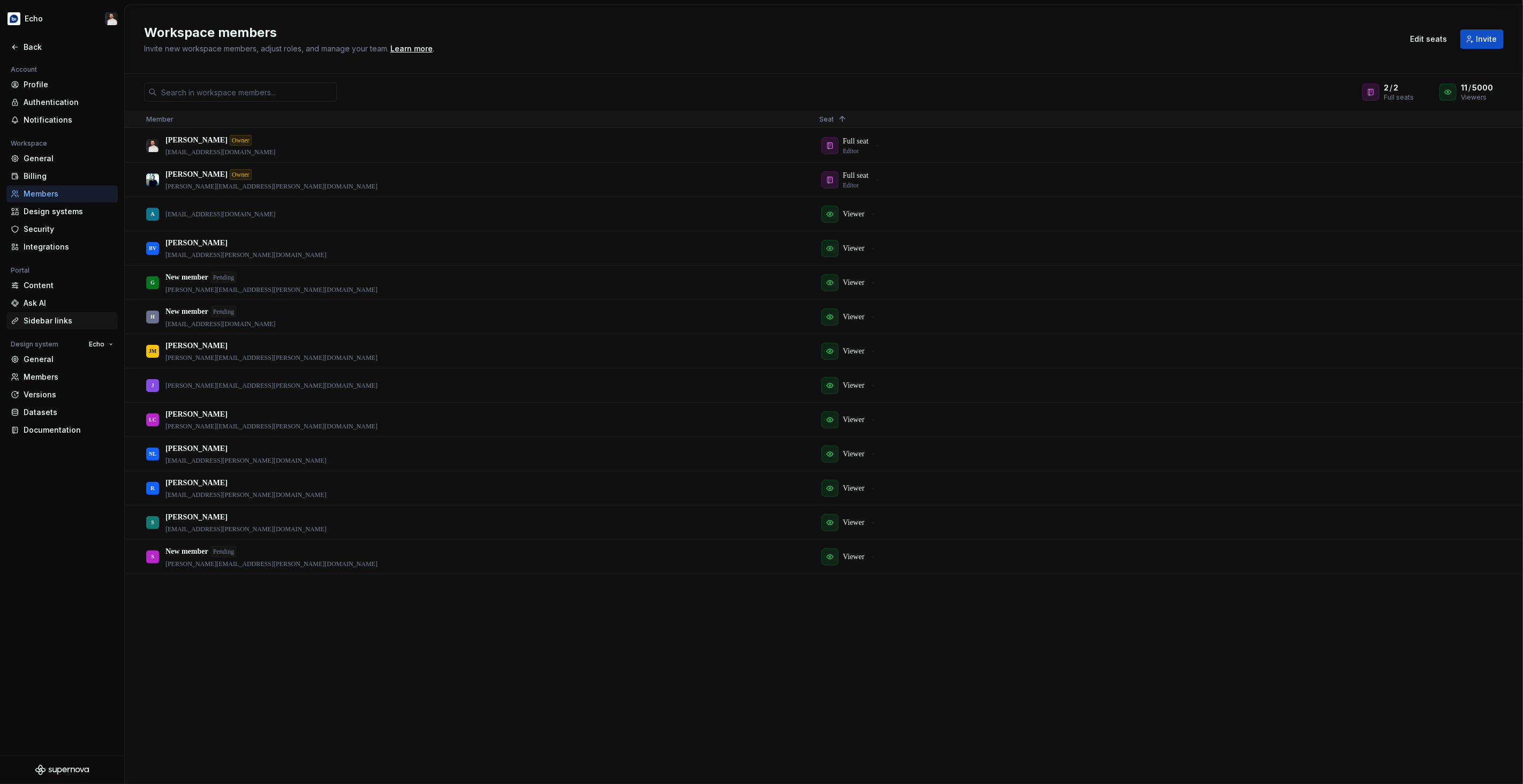
click at [67, 322] on div "Sidebar links" at bounding box center [68, 321] width 90 height 11
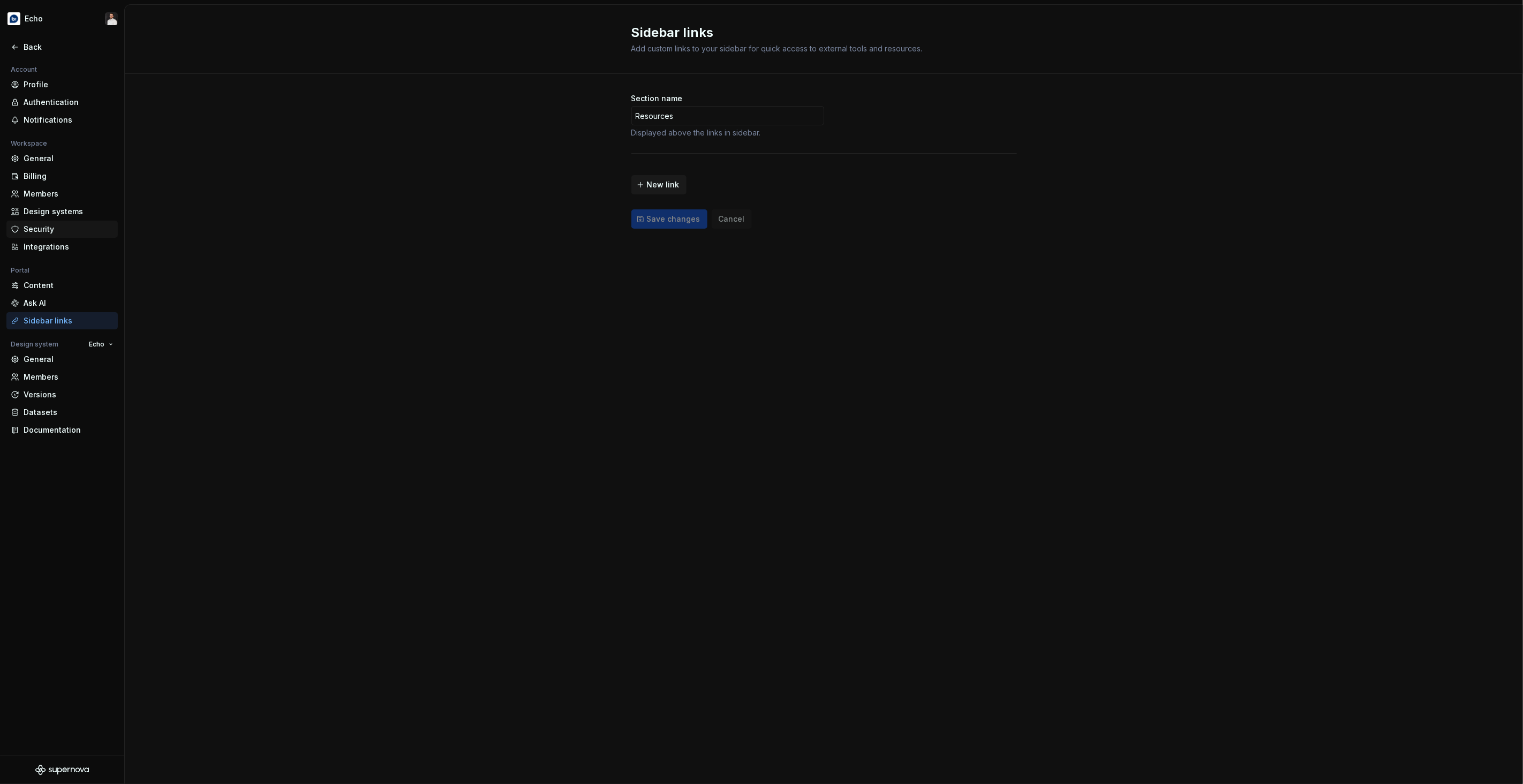
click at [58, 229] on div "Security" at bounding box center [68, 229] width 90 height 11
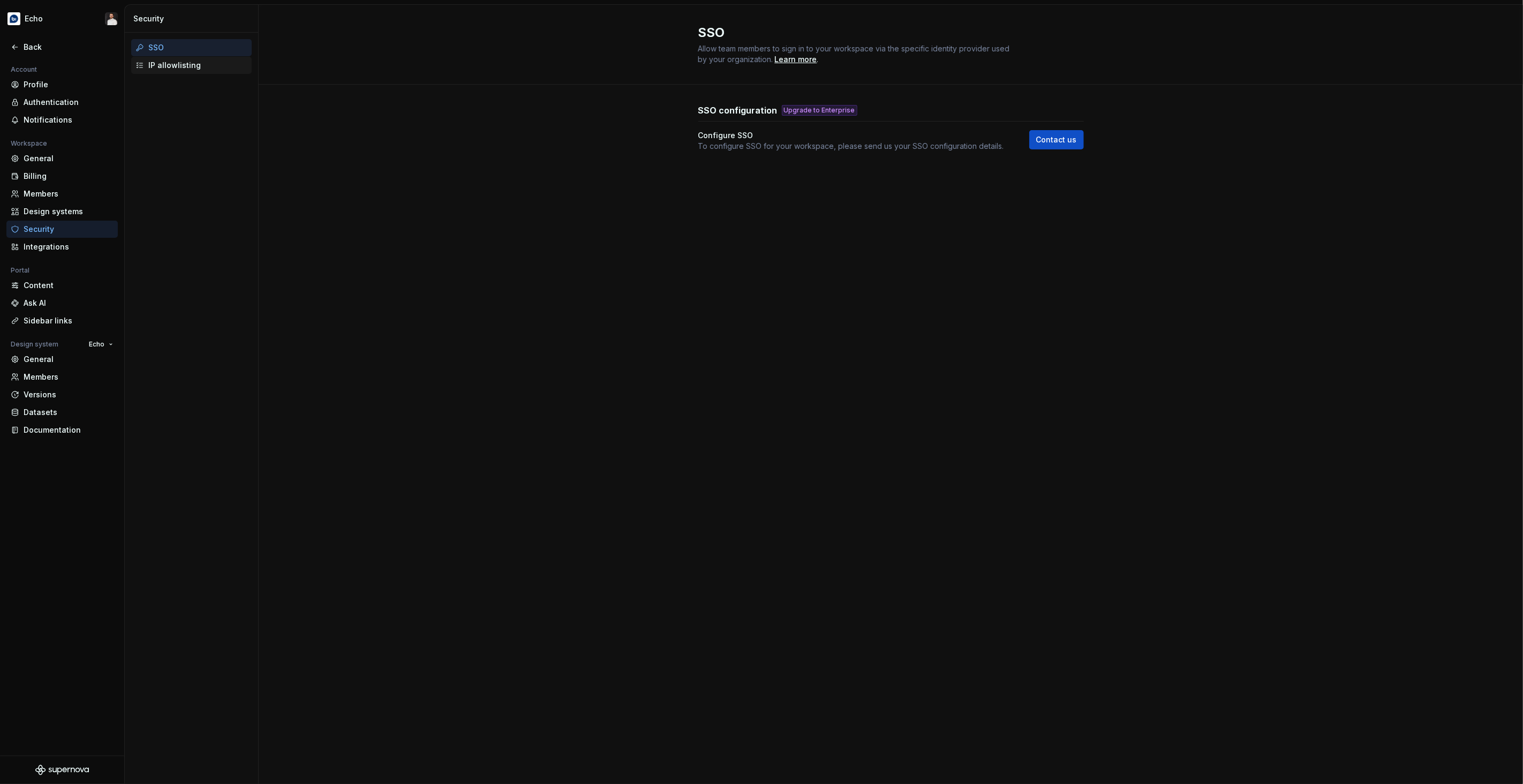
click at [170, 68] on div "IP allowlisting" at bounding box center [198, 66] width 99 height 11
click at [46, 212] on div "Design systems" at bounding box center [68, 211] width 90 height 11
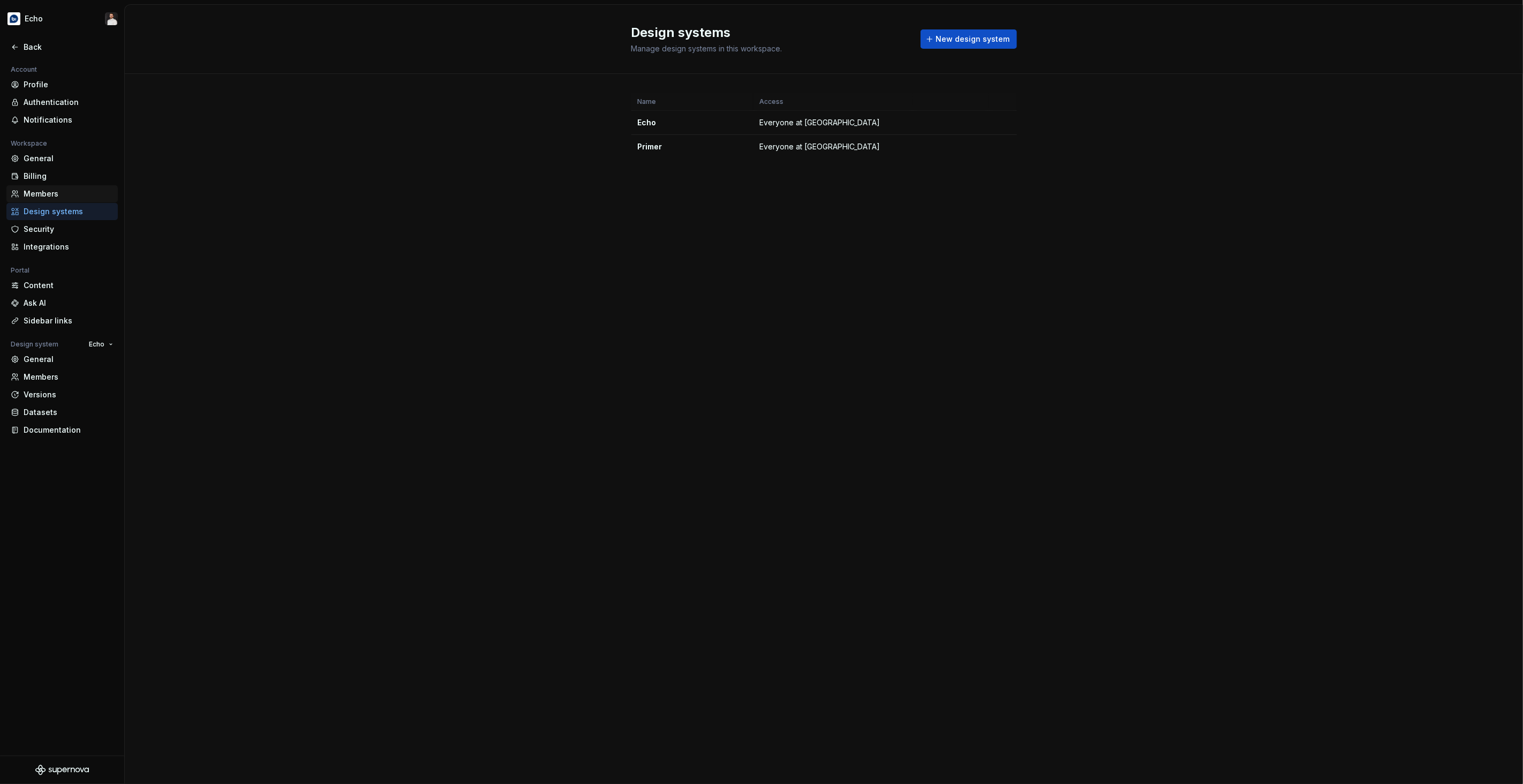
click at [55, 196] on div "Members" at bounding box center [68, 194] width 90 height 11
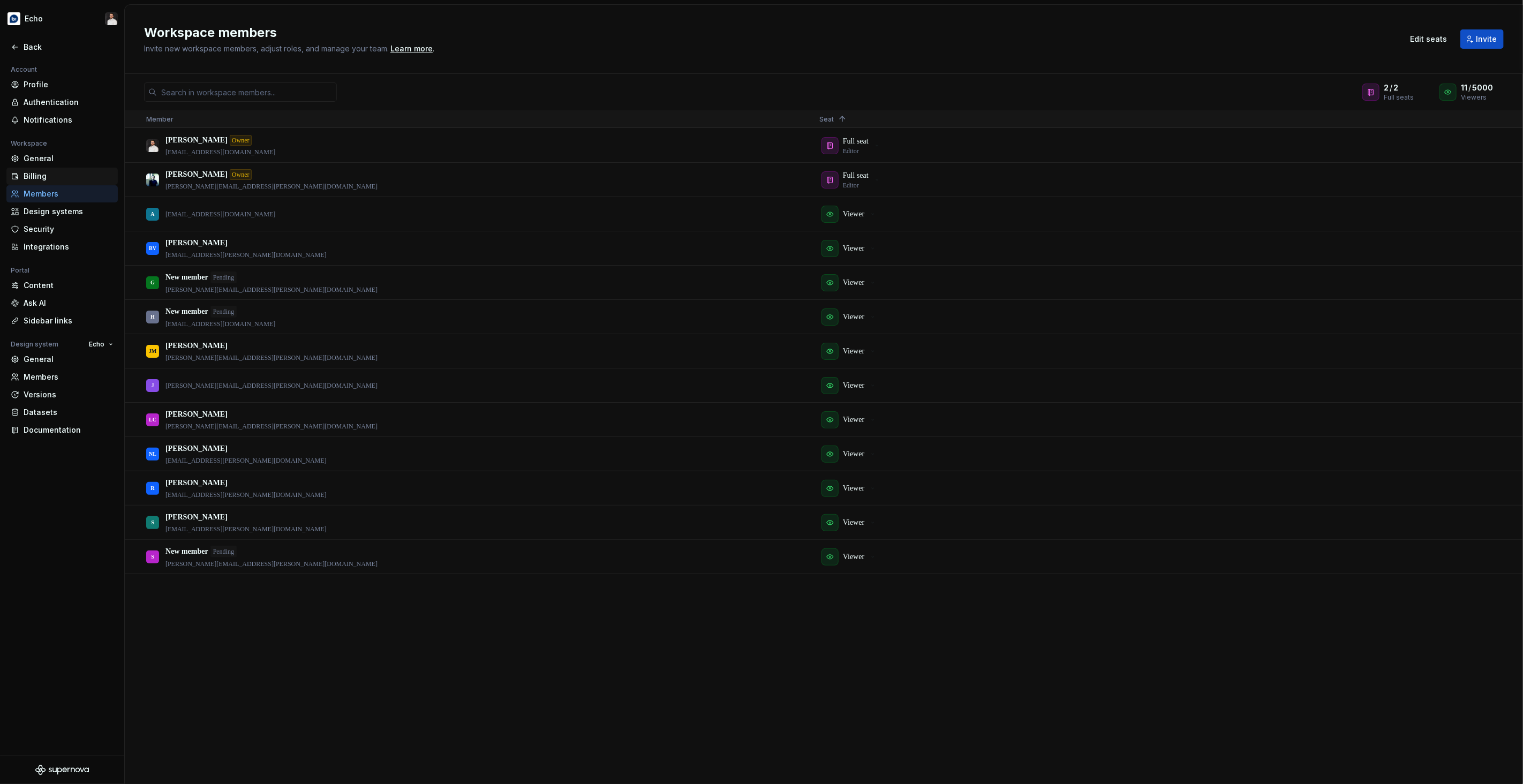
click at [49, 180] on div "Billing" at bounding box center [68, 177] width 90 height 11
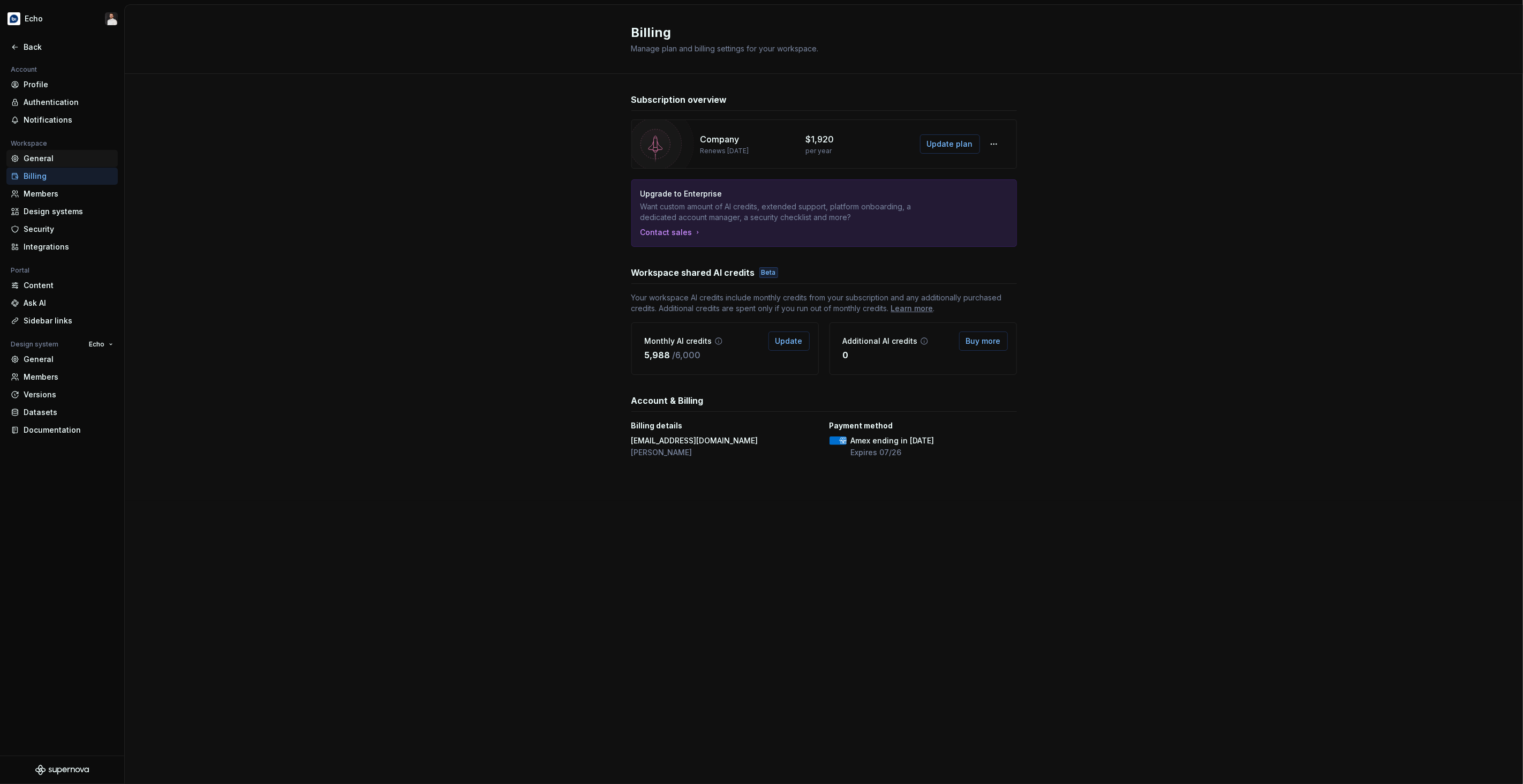
click at [58, 157] on div "General" at bounding box center [68, 159] width 90 height 11
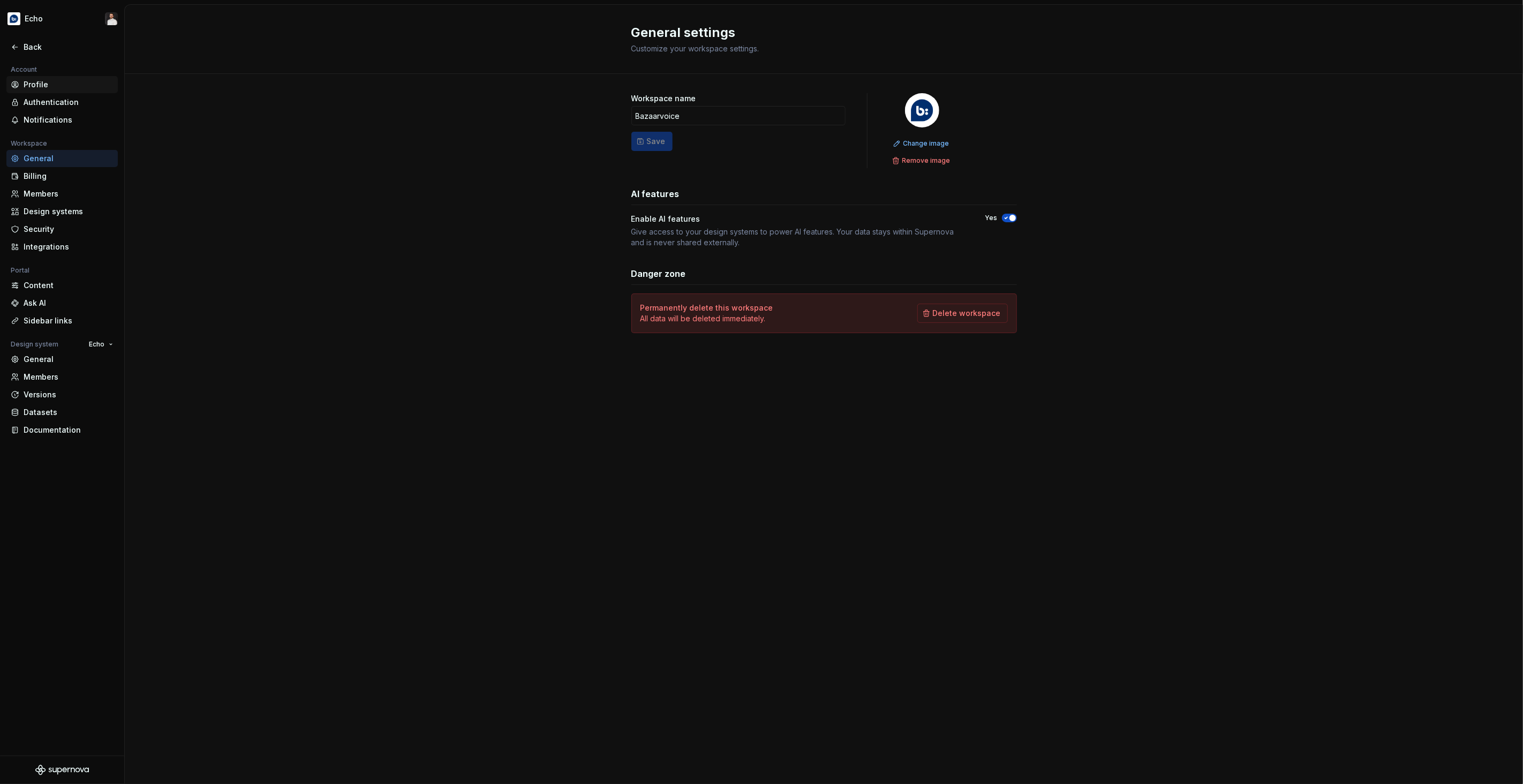
click at [47, 85] on div "Profile" at bounding box center [68, 85] width 90 height 11
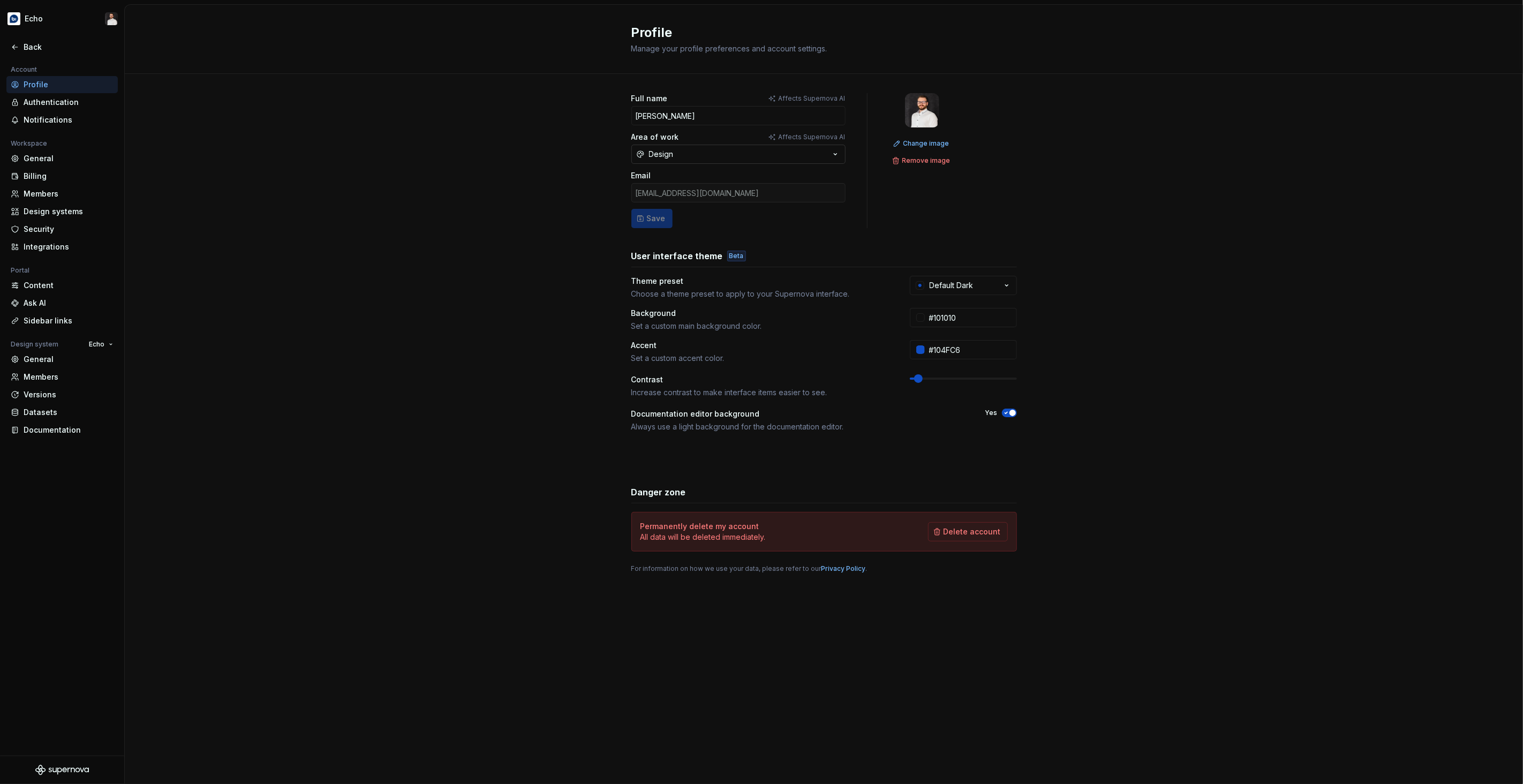
click at [768, 159] on button "Design" at bounding box center [738, 154] width 214 height 19
click at [568, 172] on div "Full name Affects Supernova AI [PERSON_NAME] Area of work Affects Supernova AI …" at bounding box center [824, 343] width 1398 height 540
click at [985, 287] on button "Default Dark" at bounding box center [963, 285] width 107 height 19
click at [1067, 352] on div "Full name Affects Supernova AI [PERSON_NAME] Area of work Affects Supernova AI …" at bounding box center [824, 343] width 1398 height 540
drag, startPoint x: 918, startPoint y: 383, endPoint x: 950, endPoint y: 381, distance: 32.1
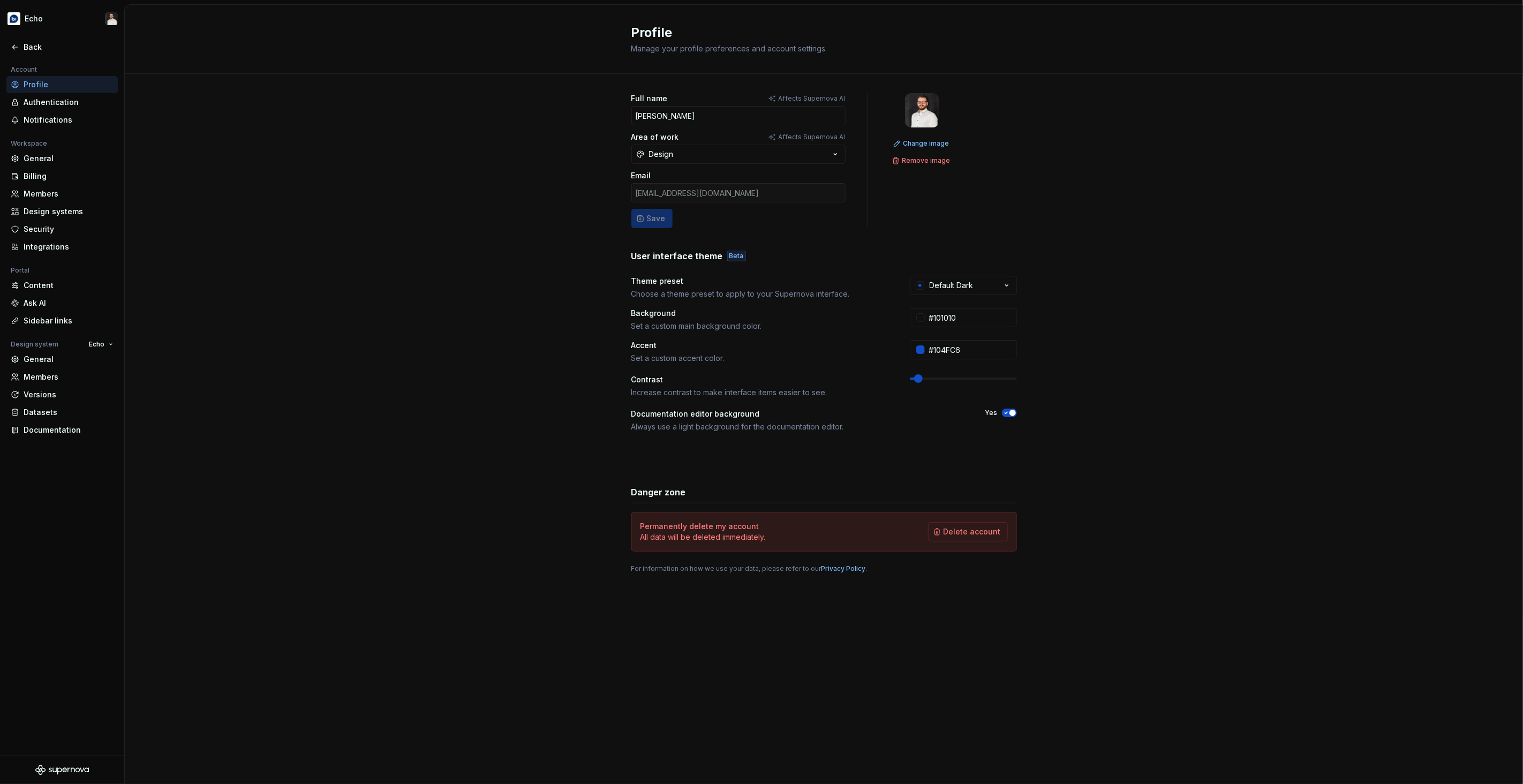
click at [950, 381] on div "Contrast Increase contrast to make interface items easier to see." at bounding box center [824, 386] width 386 height 23
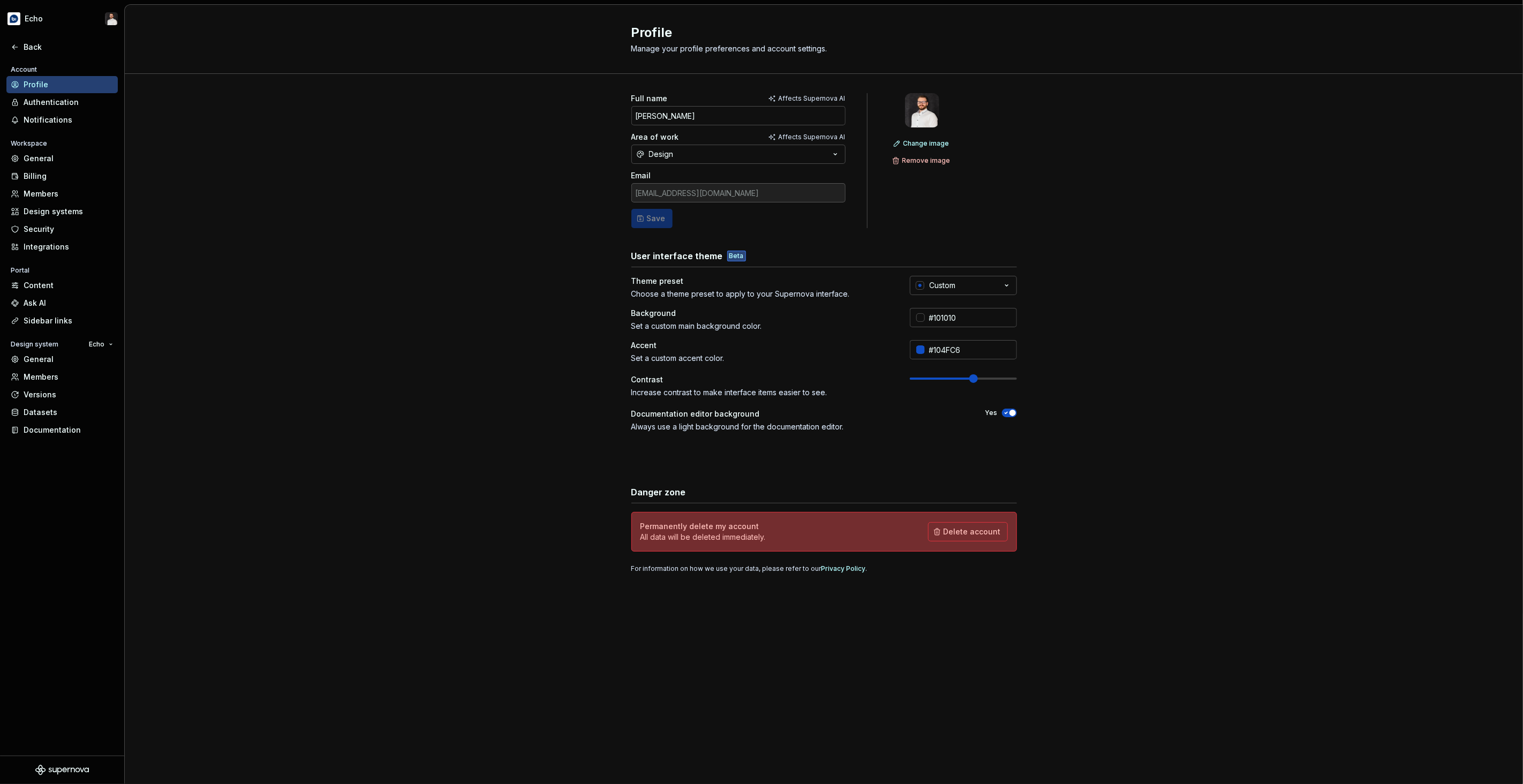
click at [975, 381] on span at bounding box center [963, 378] width 107 height 9
click at [1086, 391] on div "Full name Affects Supernova AI [PERSON_NAME] Area of work Affects Supernova AI …" at bounding box center [824, 343] width 1398 height 540
click at [561, 402] on div "Full name Affects Supernova AI [PERSON_NAME] Area of work Affects Supernova AI …" at bounding box center [824, 343] width 1398 height 540
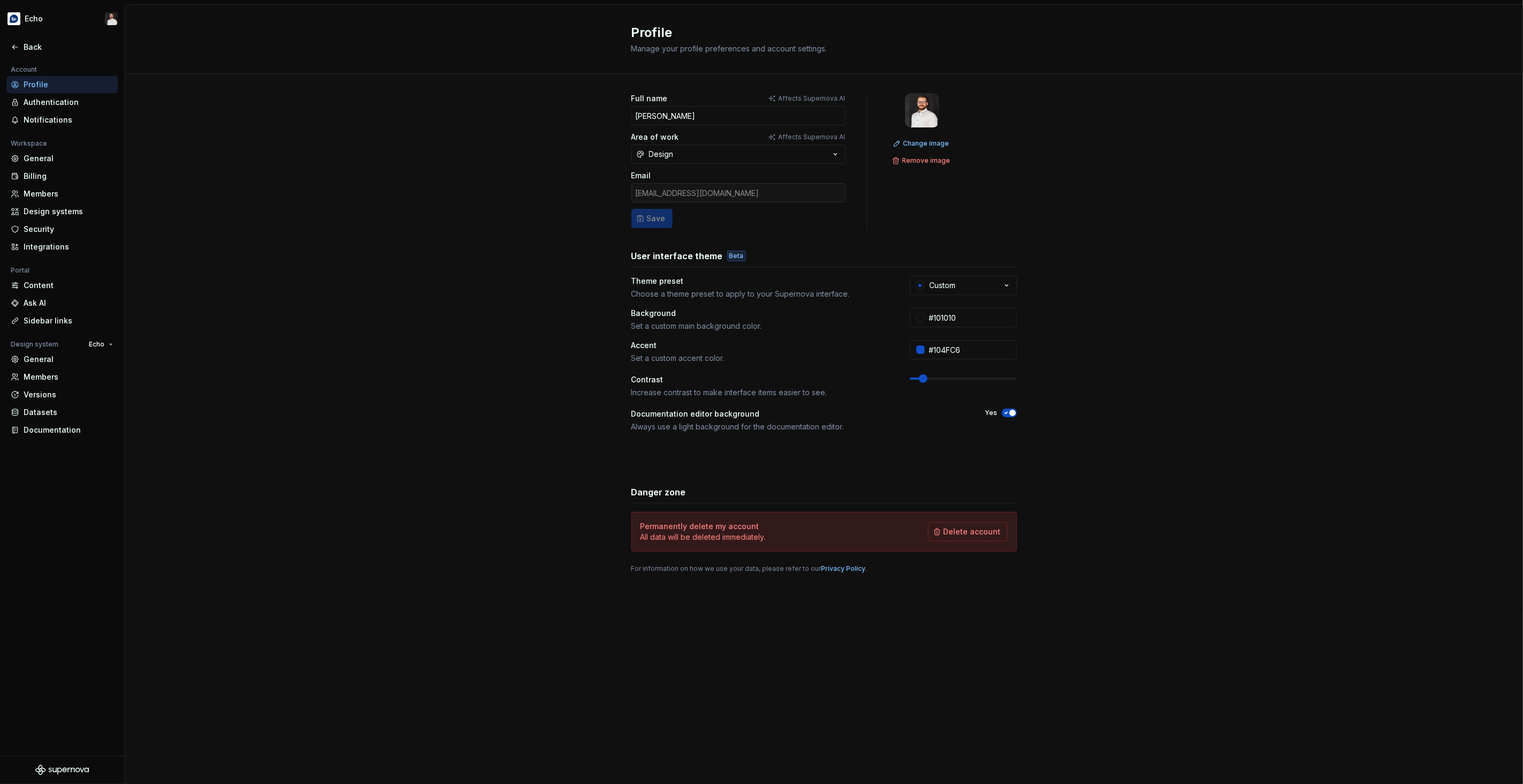
click at [920, 381] on span at bounding box center [923, 378] width 9 height 9
click at [480, 372] on div "Full name Affects Supernova AI [PERSON_NAME] Area of work Affects Supernova AI …" at bounding box center [824, 343] width 1398 height 540
click at [36, 53] on div "Back" at bounding box center [62, 47] width 112 height 17
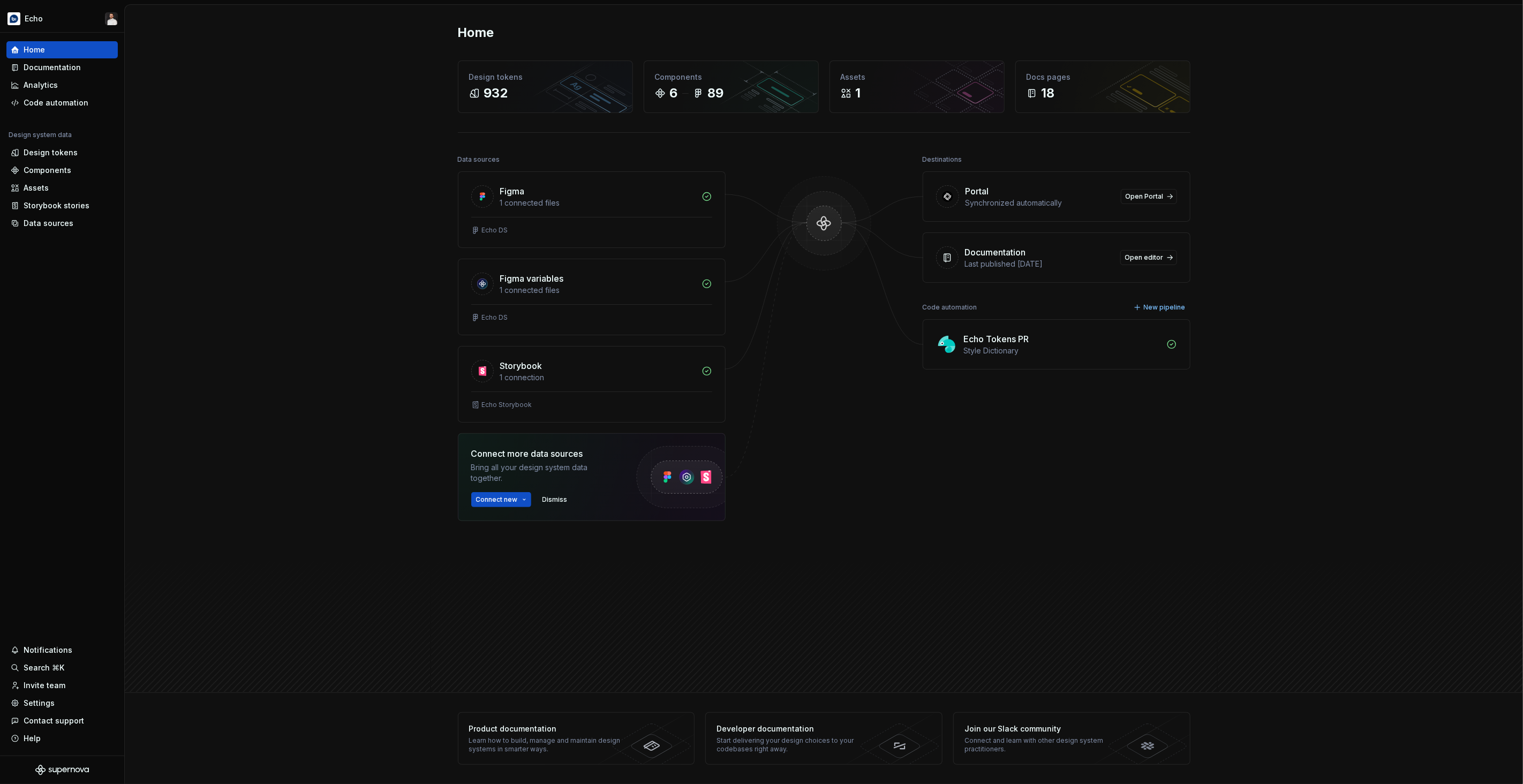
click at [938, 489] on div "Destinations Portal Synchronized automatically Open Portal Documentation Last p…" at bounding box center [1056, 387] width 268 height 470
click at [554, 501] on span "Dismiss" at bounding box center [555, 499] width 25 height 9
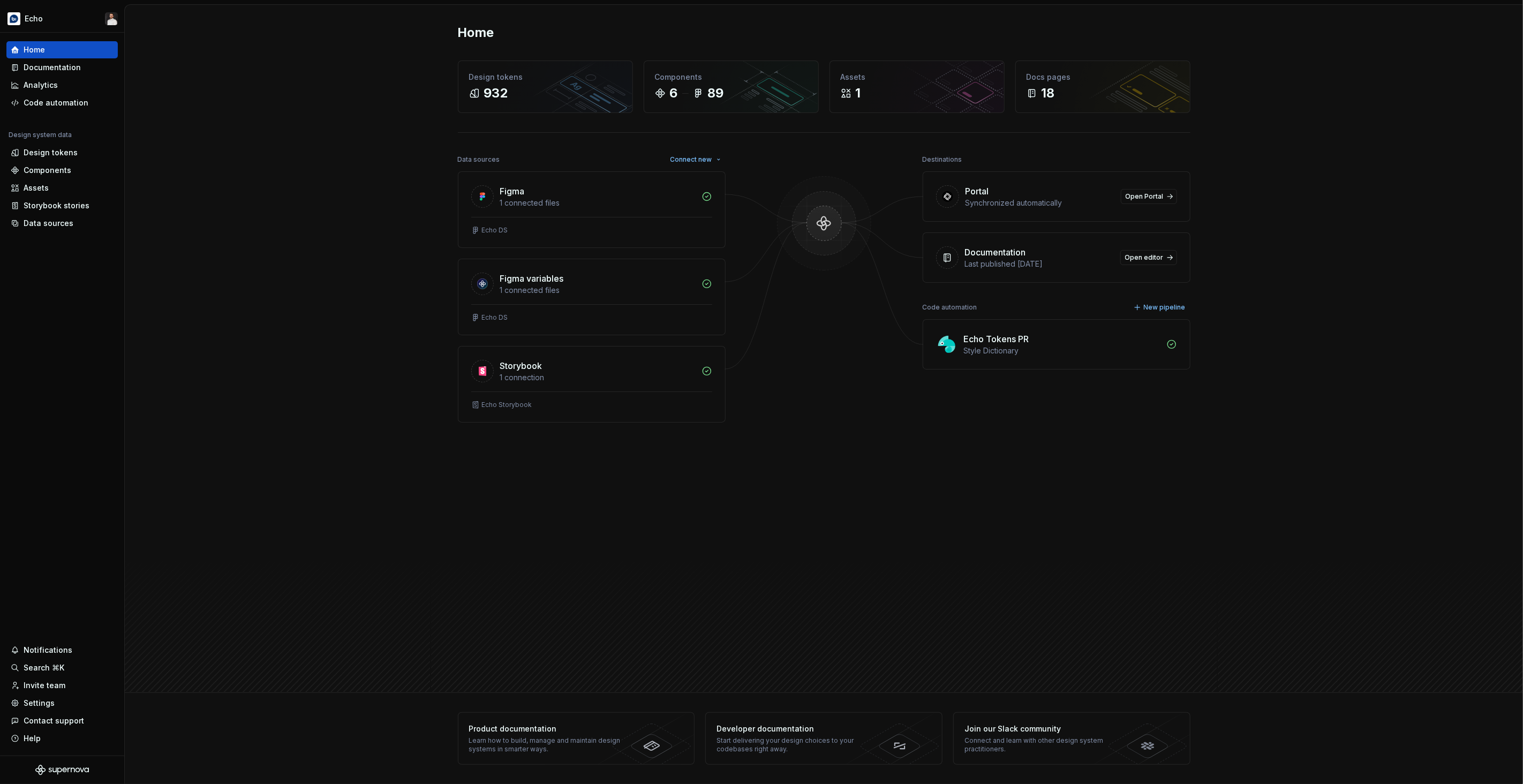
drag, startPoint x: 749, startPoint y: 506, endPoint x: 749, endPoint y: 493, distance: 13.0
click at [749, 506] on div "Data sources Connect new Figma 1 connected files Echo DS Figma variables 1 conn…" at bounding box center [824, 408] width 733 height 513
click at [569, 400] on div "Echo Storybook" at bounding box center [592, 404] width 241 height 9
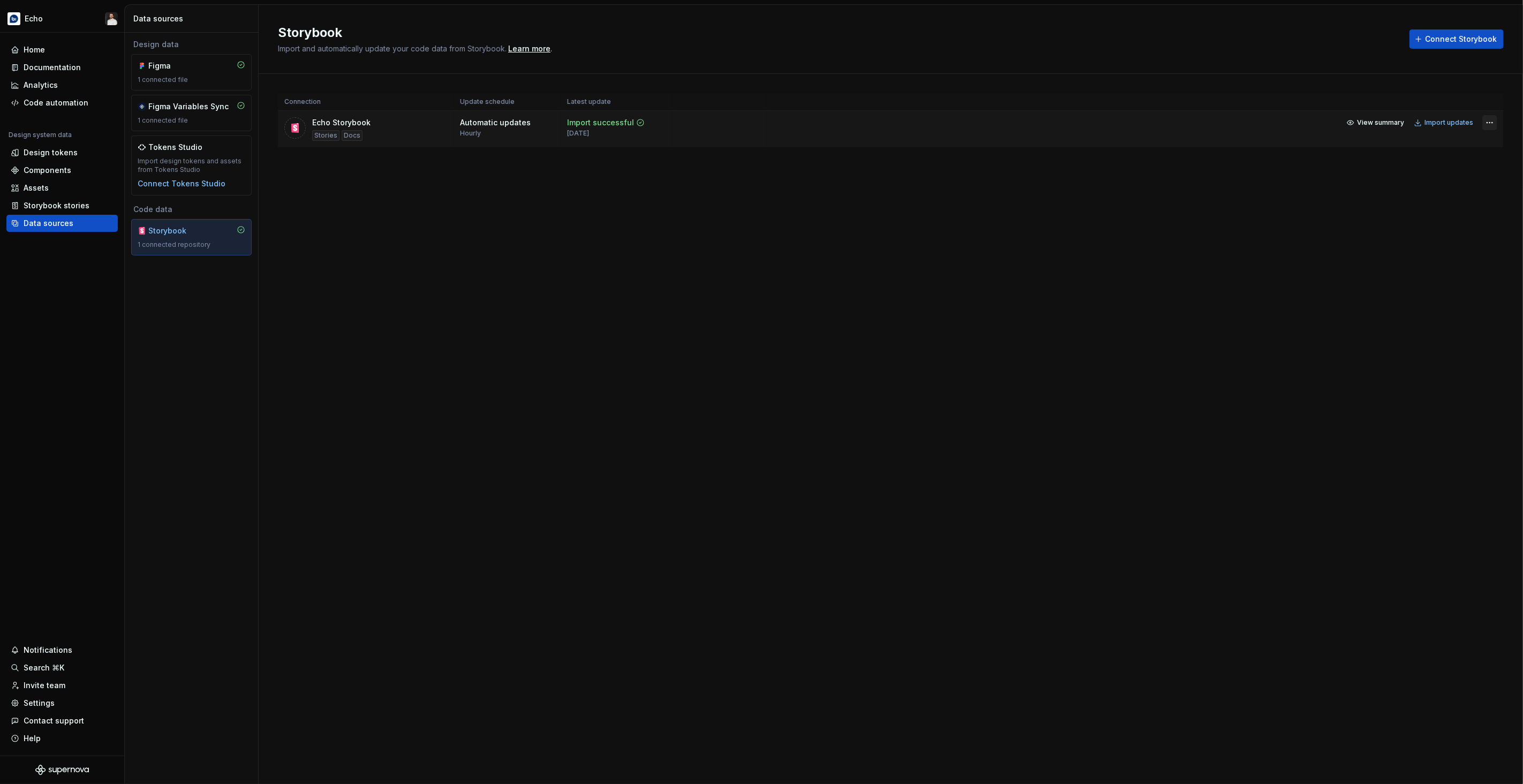
click at [1492, 125] on html "Echo Home Documentation Analytics Code automation Design system data Design tok…" at bounding box center [762, 392] width 1523 height 784
click at [1473, 157] on link "Open Storybook" at bounding box center [1452, 161] width 80 height 11
click at [1392, 120] on span "View summary" at bounding box center [1380, 122] width 47 height 9
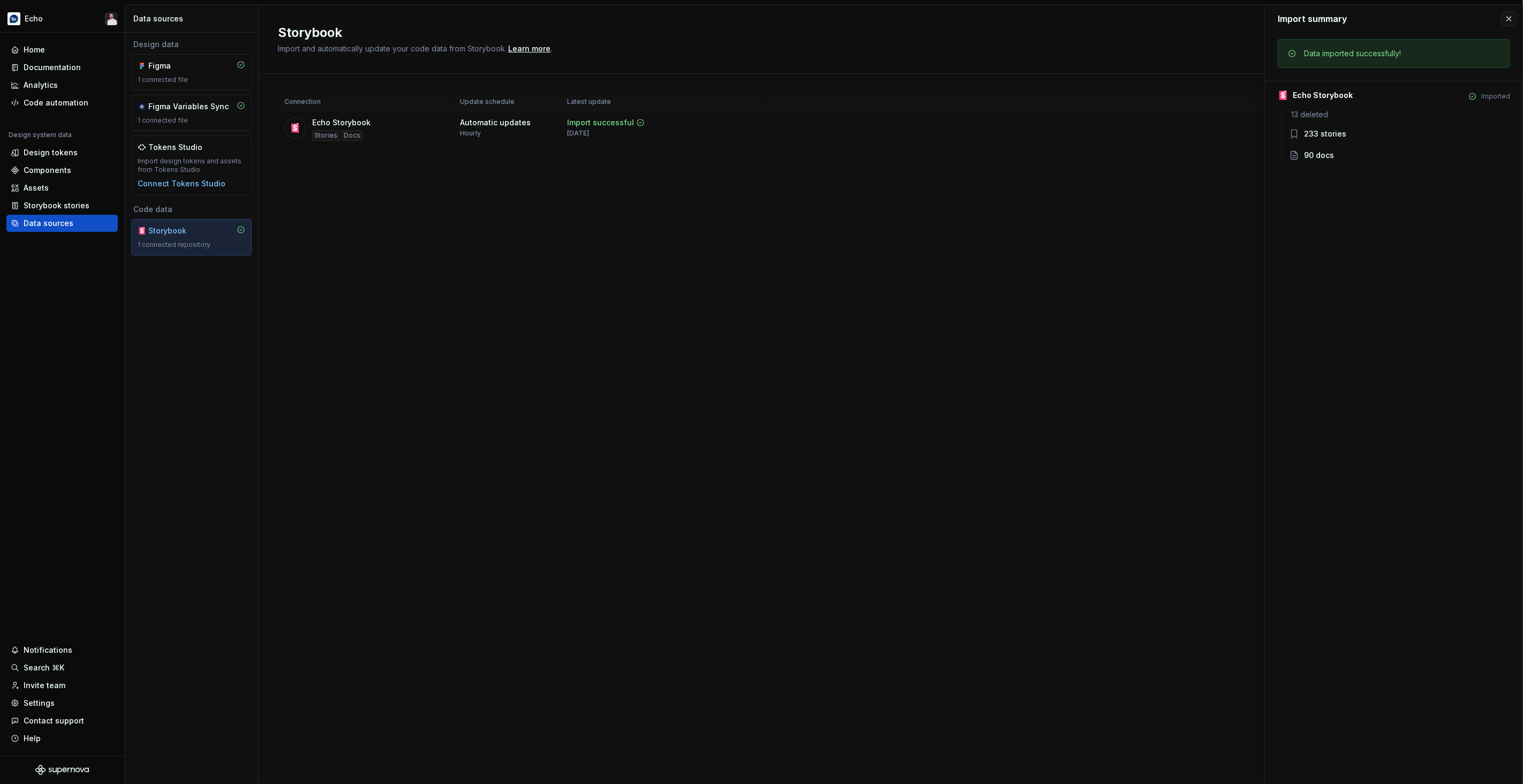
click at [1293, 155] on icon at bounding box center [1294, 156] width 6 height 8
click at [1507, 16] on button "button" at bounding box center [1509, 18] width 15 height 15
